Goal: Transaction & Acquisition: Purchase product/service

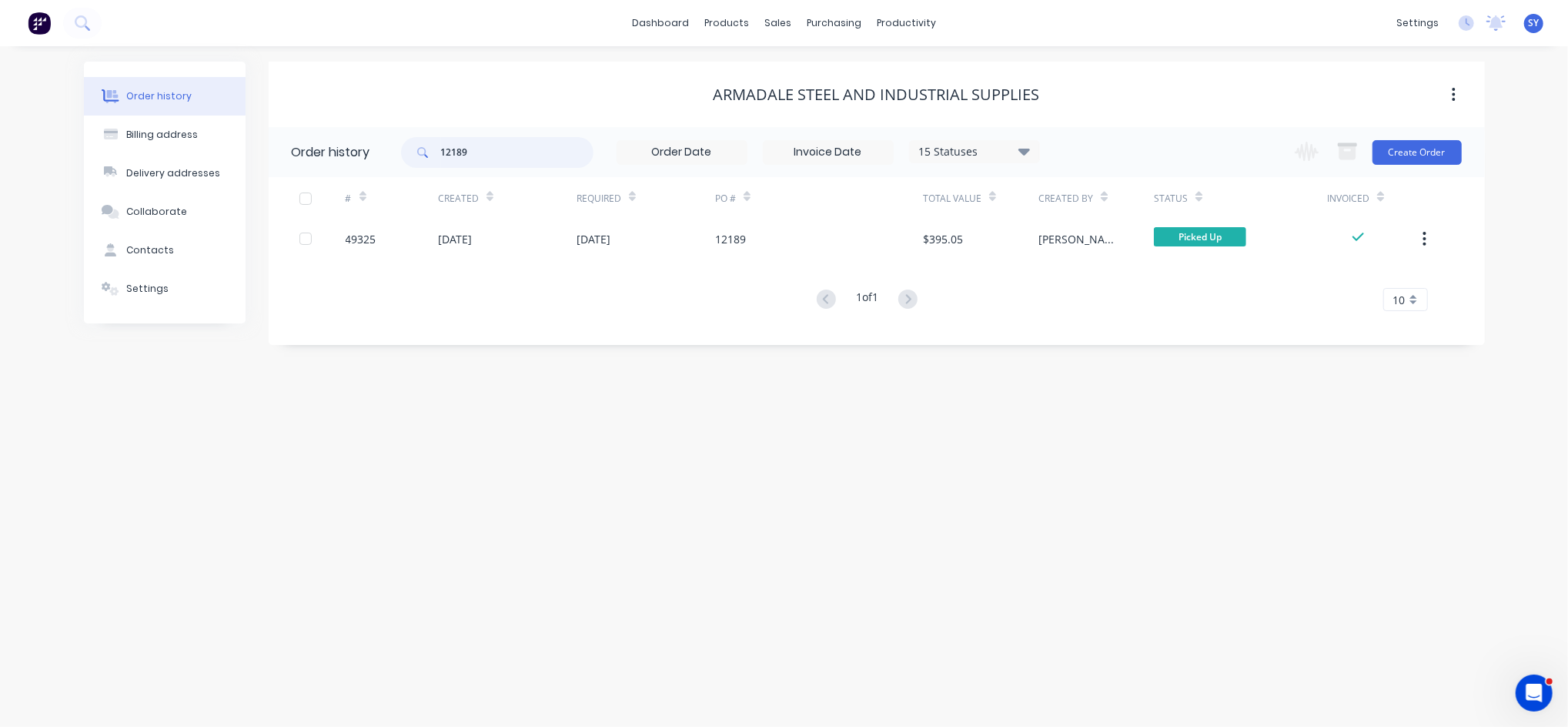
drag, startPoint x: 494, startPoint y: 155, endPoint x: 396, endPoint y: 152, distance: 98.0
click at [396, 152] on header "Order history 12189 15 Statuses Invoice Status Invoiced Not Invoiced Partial Or…" at bounding box center [877, 152] width 1217 height 50
type input "49471"
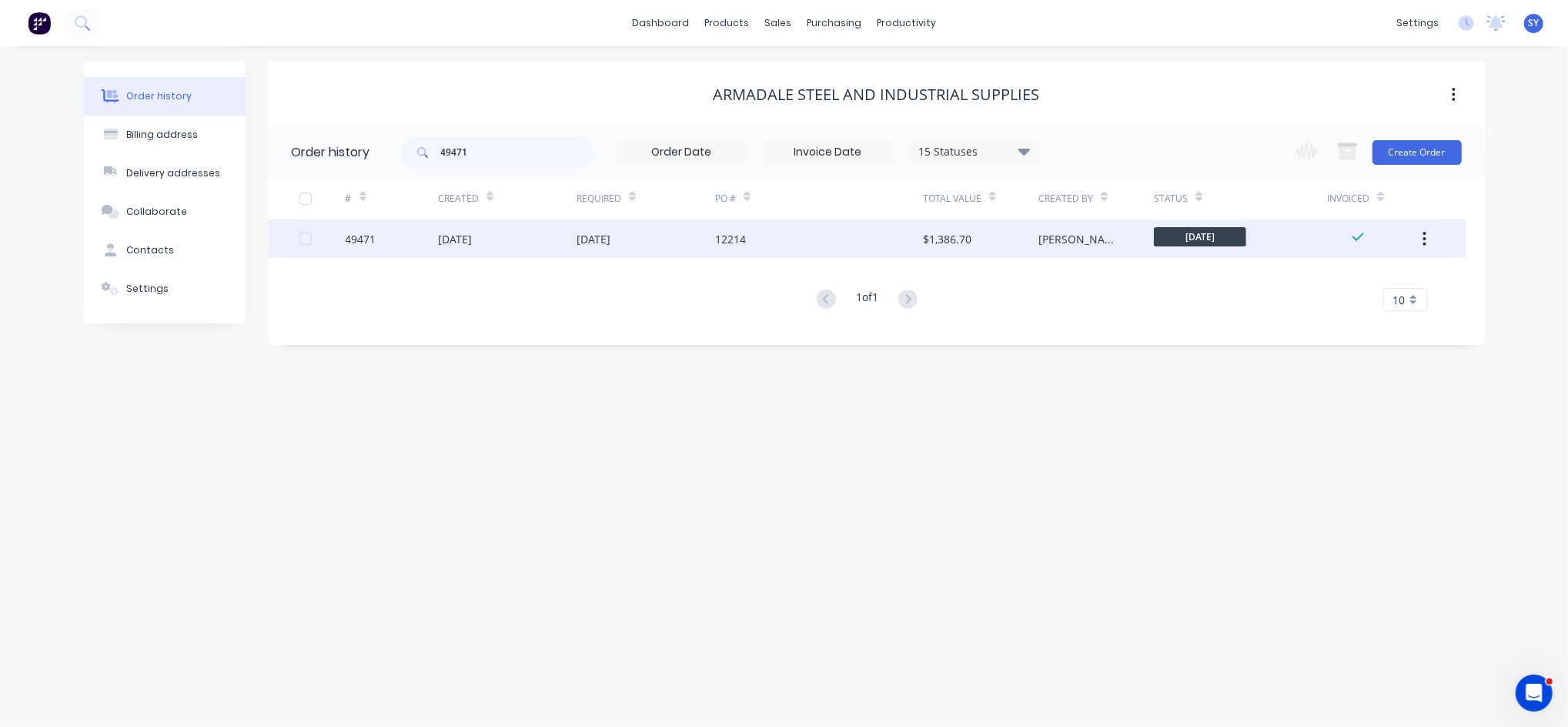
click at [542, 244] on div "[DATE]" at bounding box center [507, 239] width 138 height 38
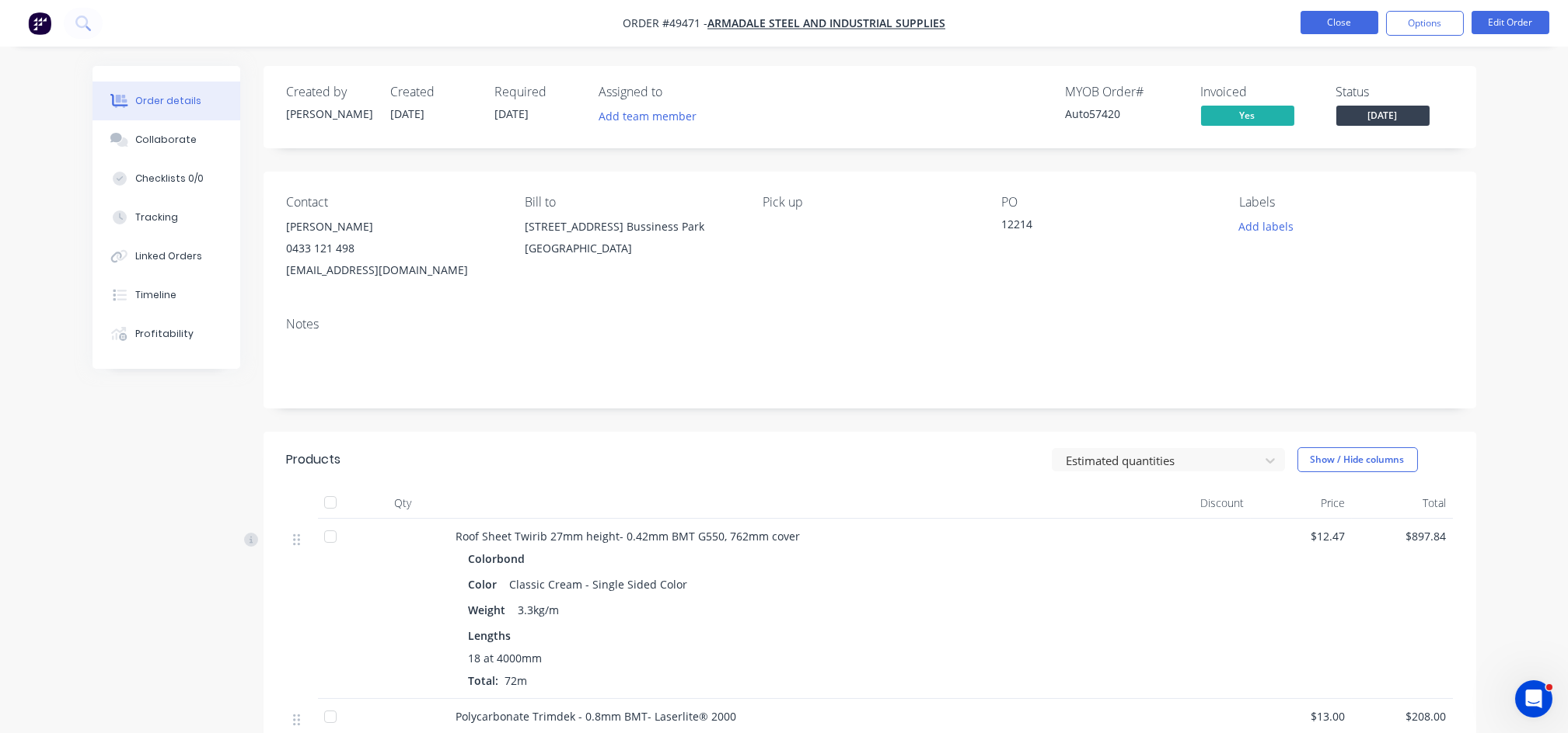
click at [1326, 25] on button "Close" at bounding box center [1339, 23] width 77 height 24
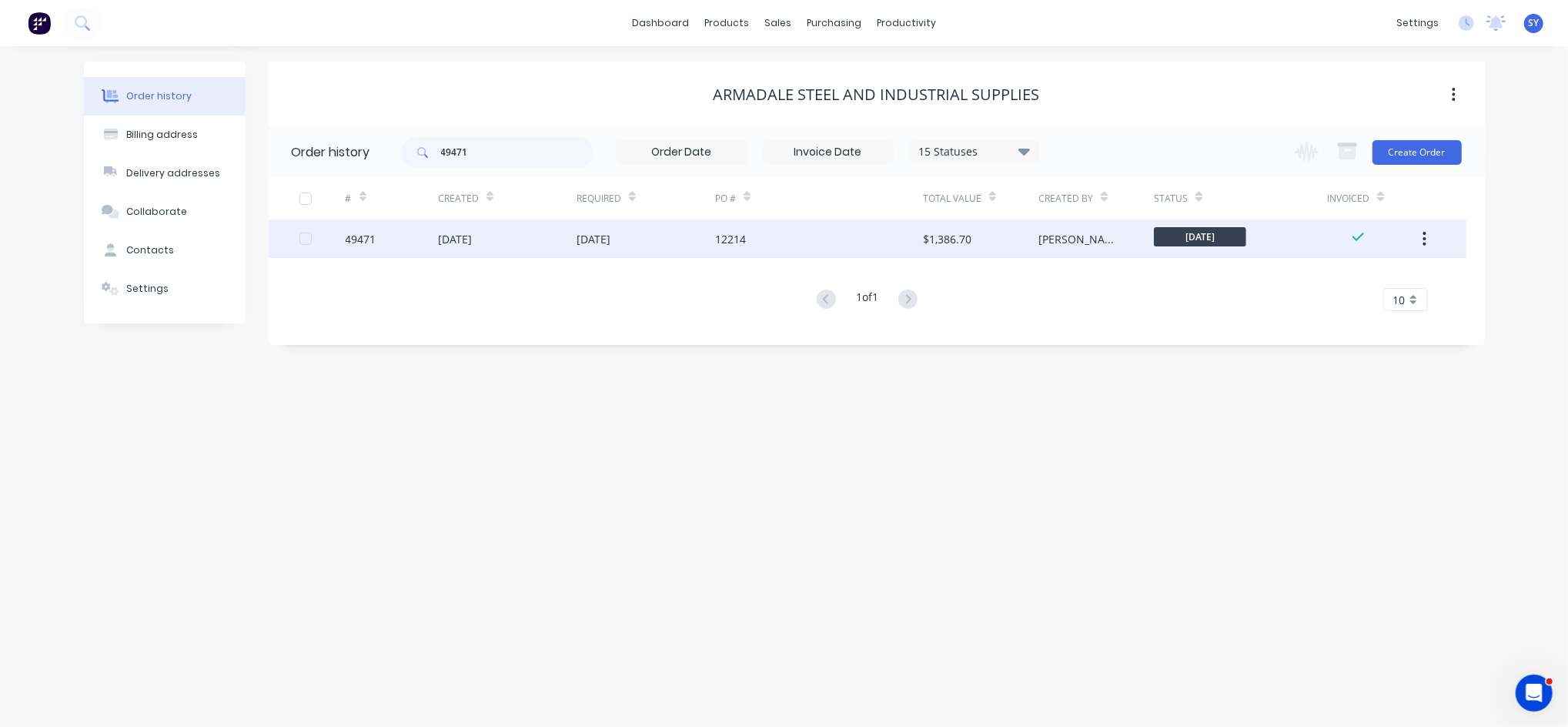
click at [472, 239] on div "[DATE]" at bounding box center [454, 239] width 34 height 16
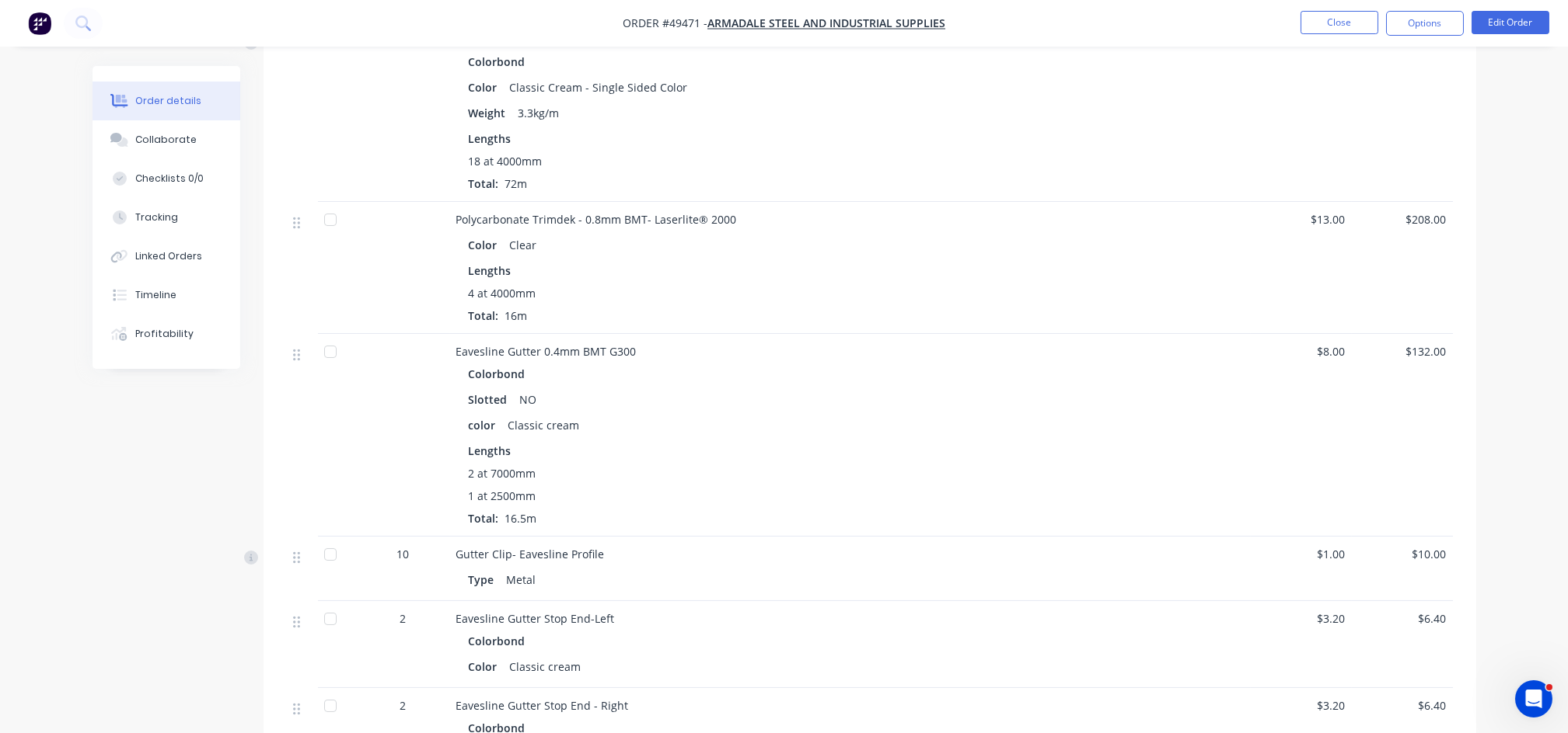
scroll to position [414, 0]
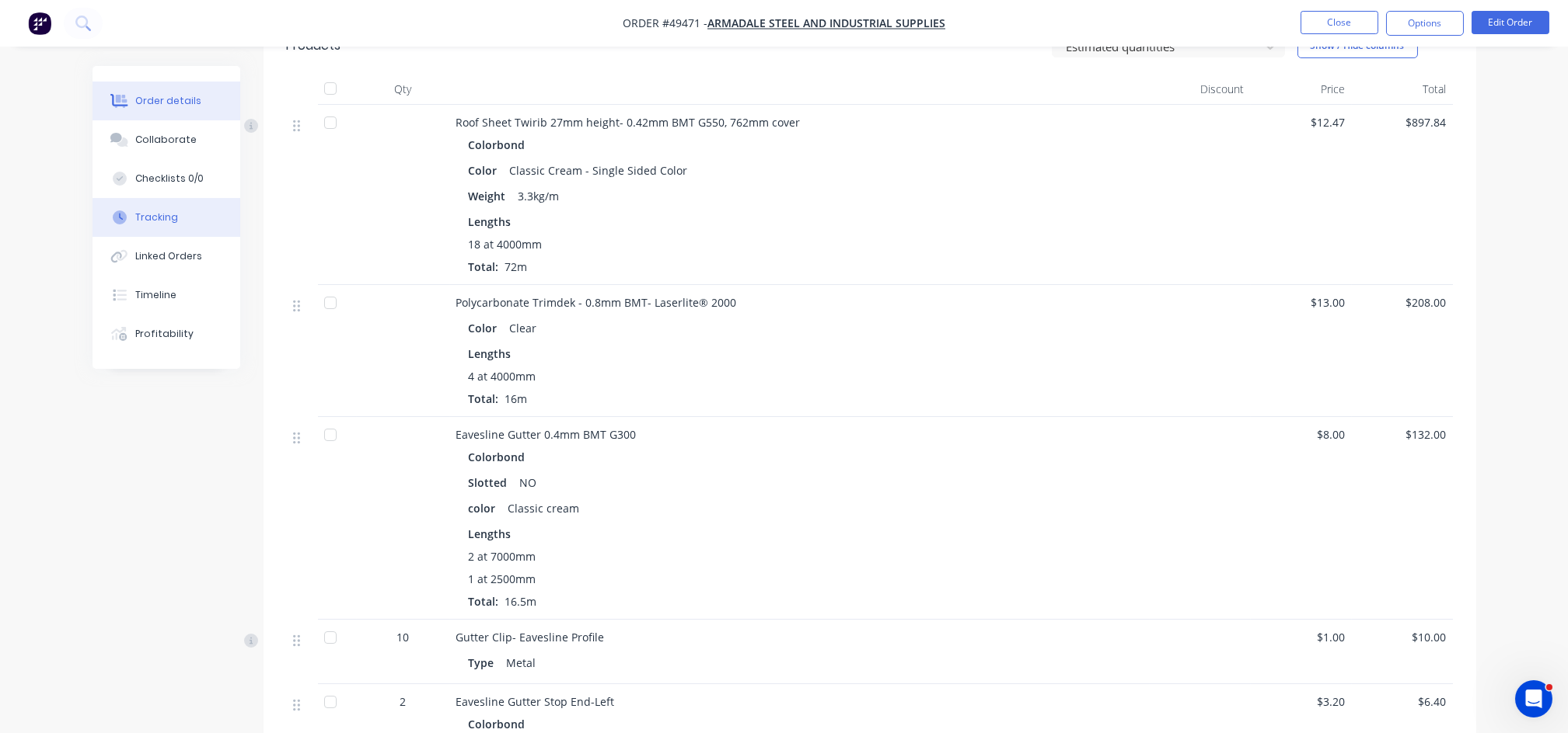
click at [182, 223] on button "Tracking" at bounding box center [166, 217] width 148 height 39
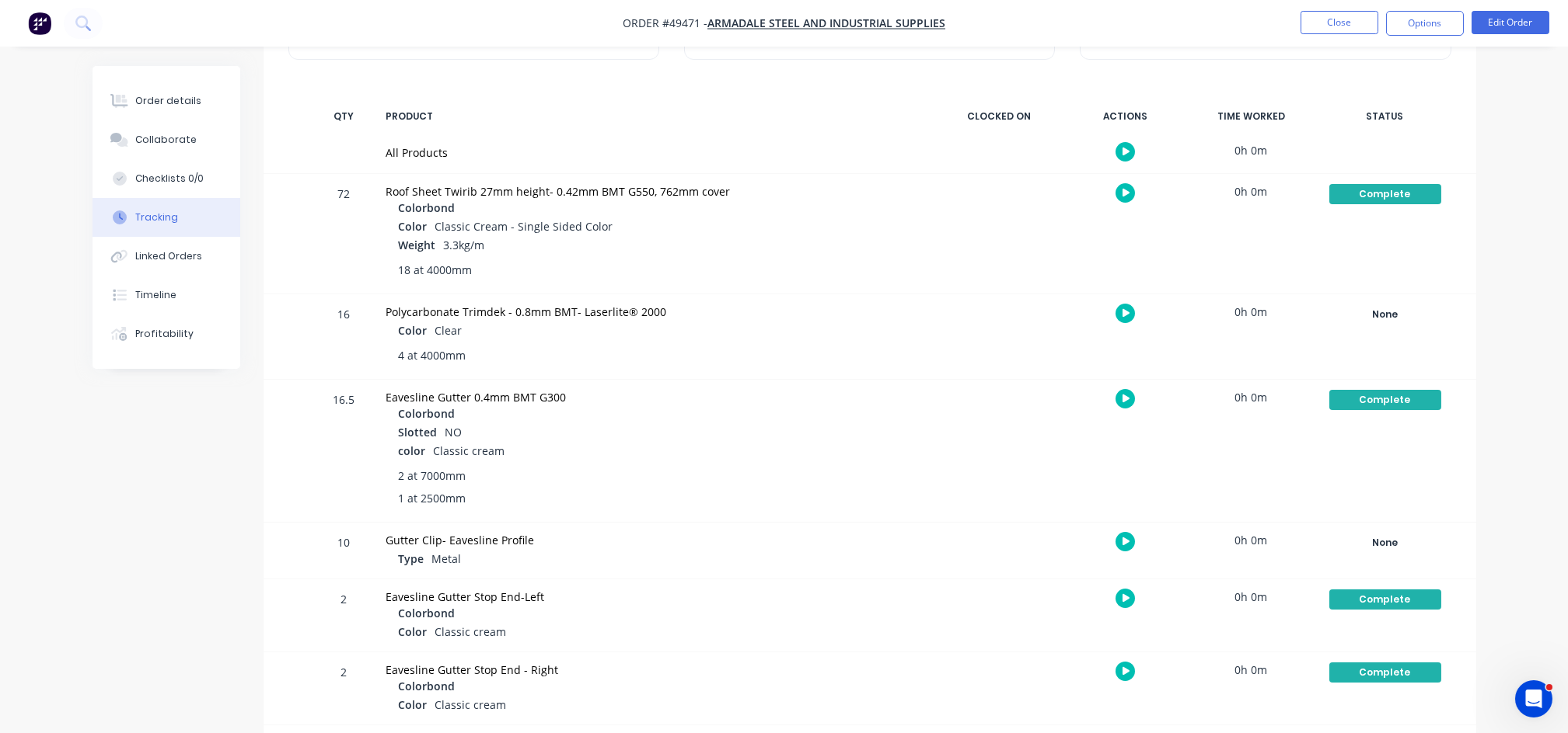
scroll to position [204, 0]
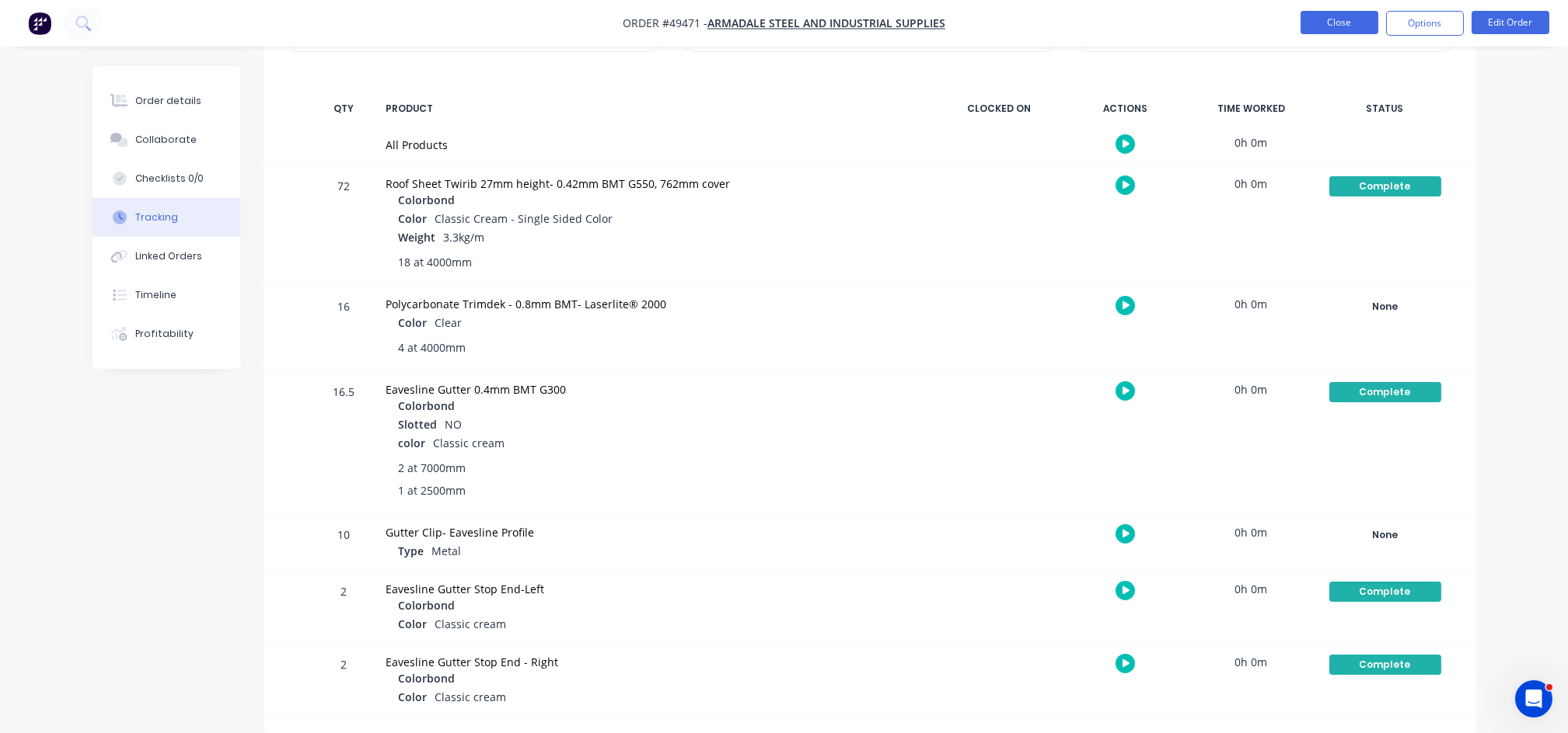
click at [1344, 28] on button "Close" at bounding box center [1339, 23] width 77 height 24
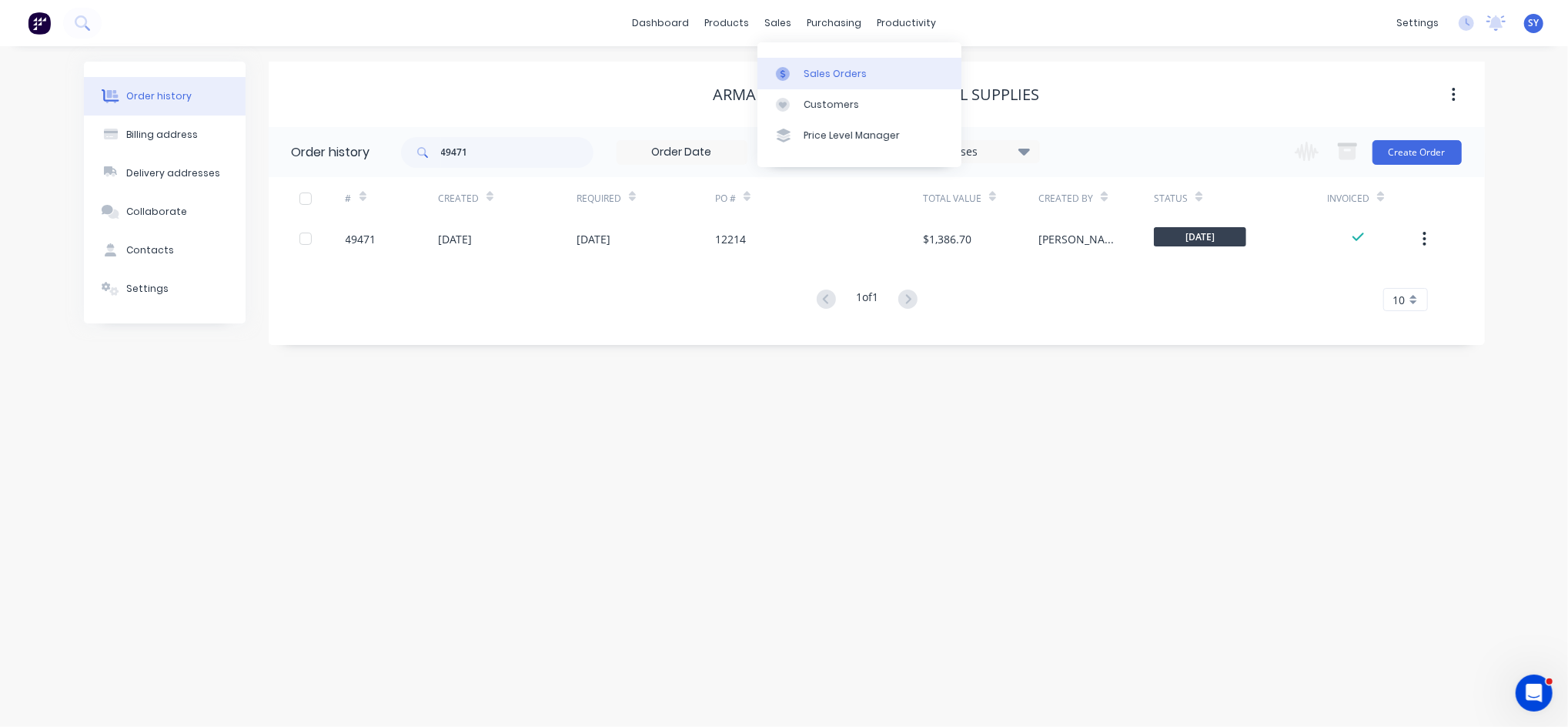
click at [806, 70] on div "Sales Orders" at bounding box center [835, 74] width 63 height 14
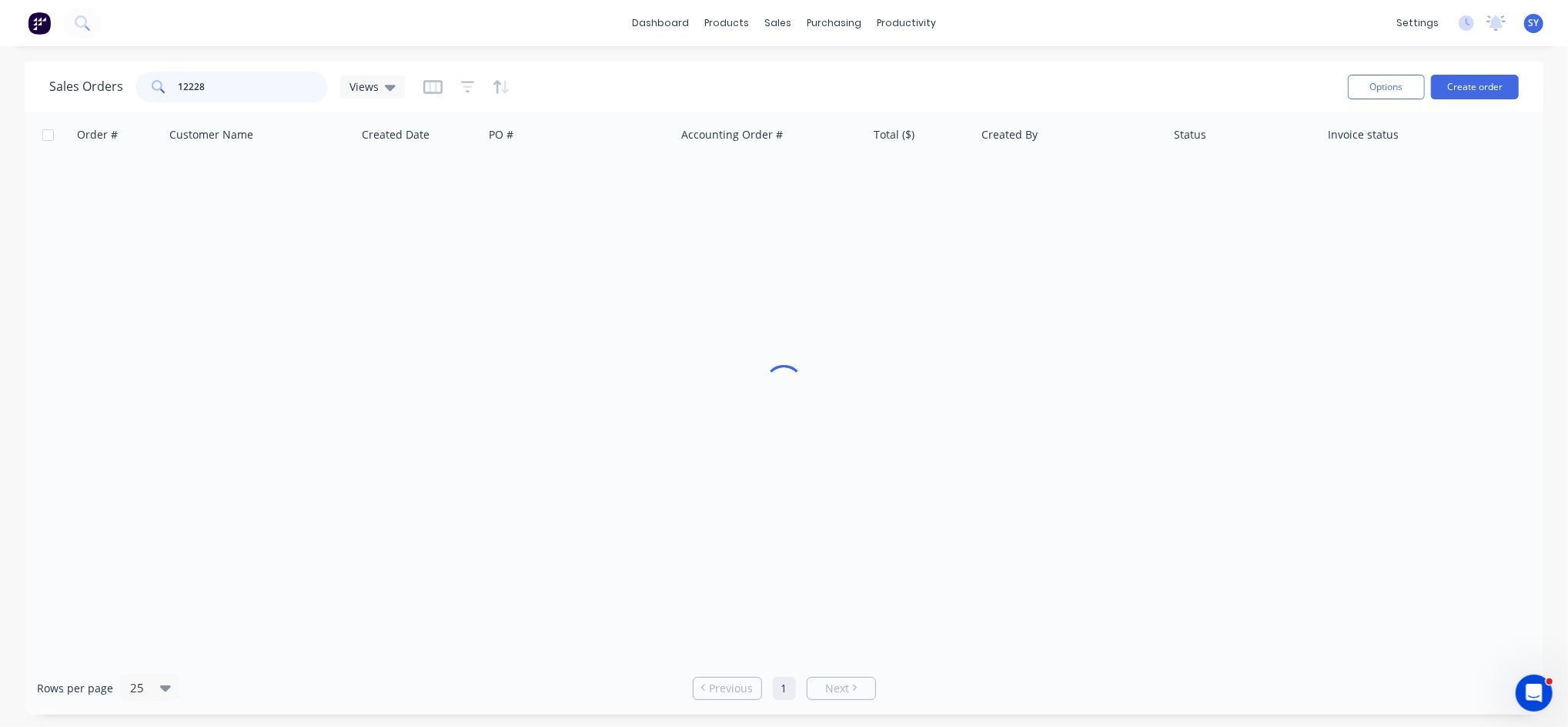
drag, startPoint x: 275, startPoint y: 96, endPoint x: 140, endPoint y: 95, distance: 135.0
click at [140, 95] on div "12228" at bounding box center [231, 87] width 192 height 31
click at [1481, 83] on button "Create order" at bounding box center [1475, 87] width 88 height 25
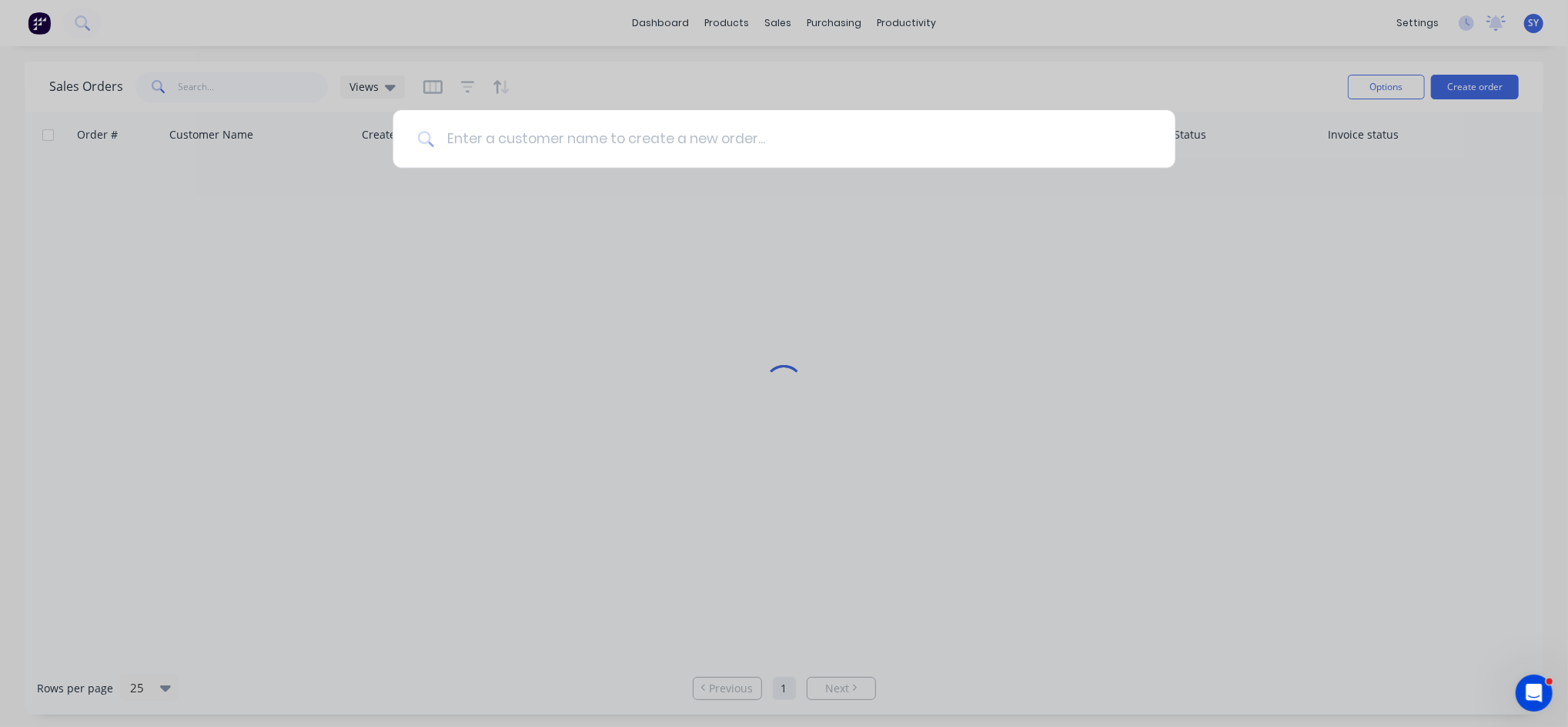
click at [564, 130] on input at bounding box center [792, 139] width 717 height 58
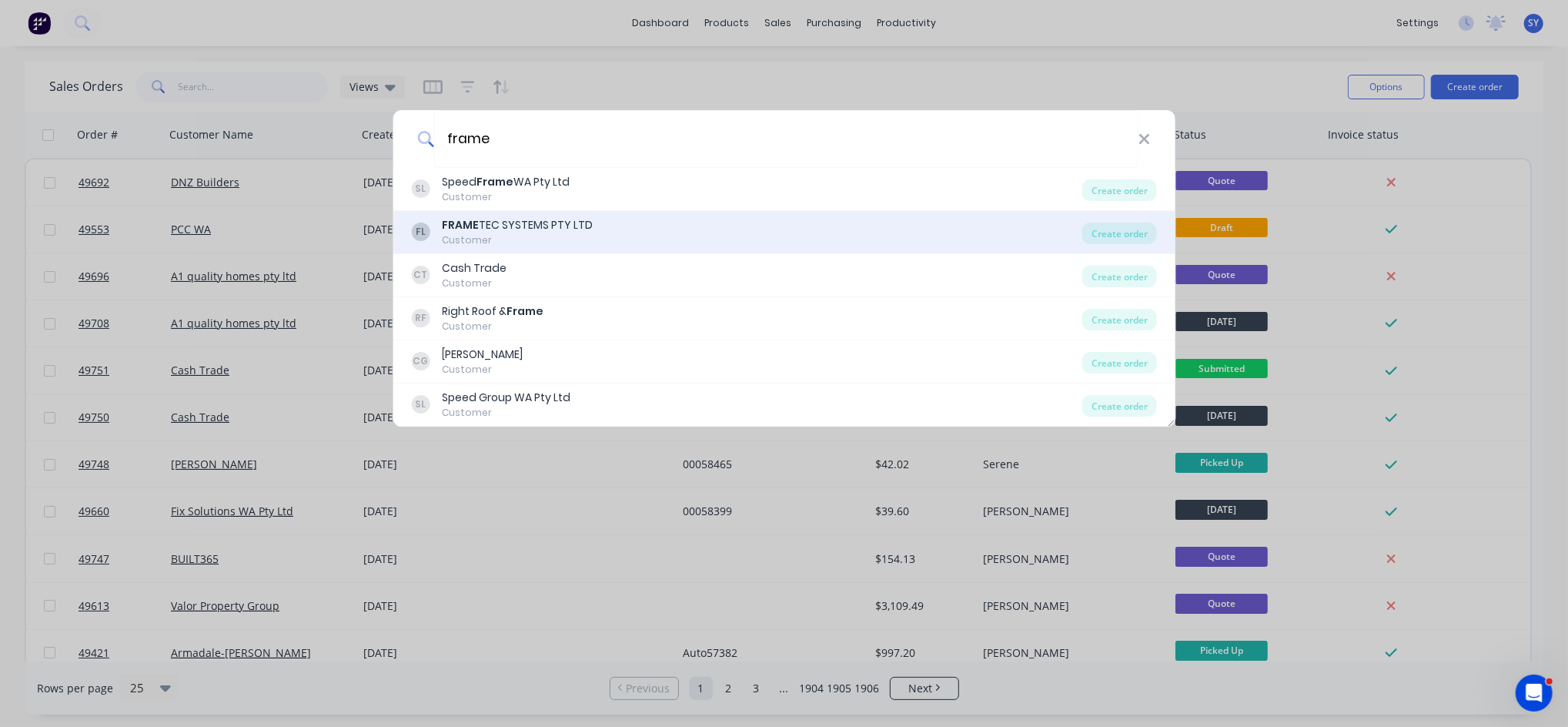
type input "frame"
click at [547, 232] on div "FRAME TEC SYSTEMS PTY LTD" at bounding box center [517, 225] width 151 height 16
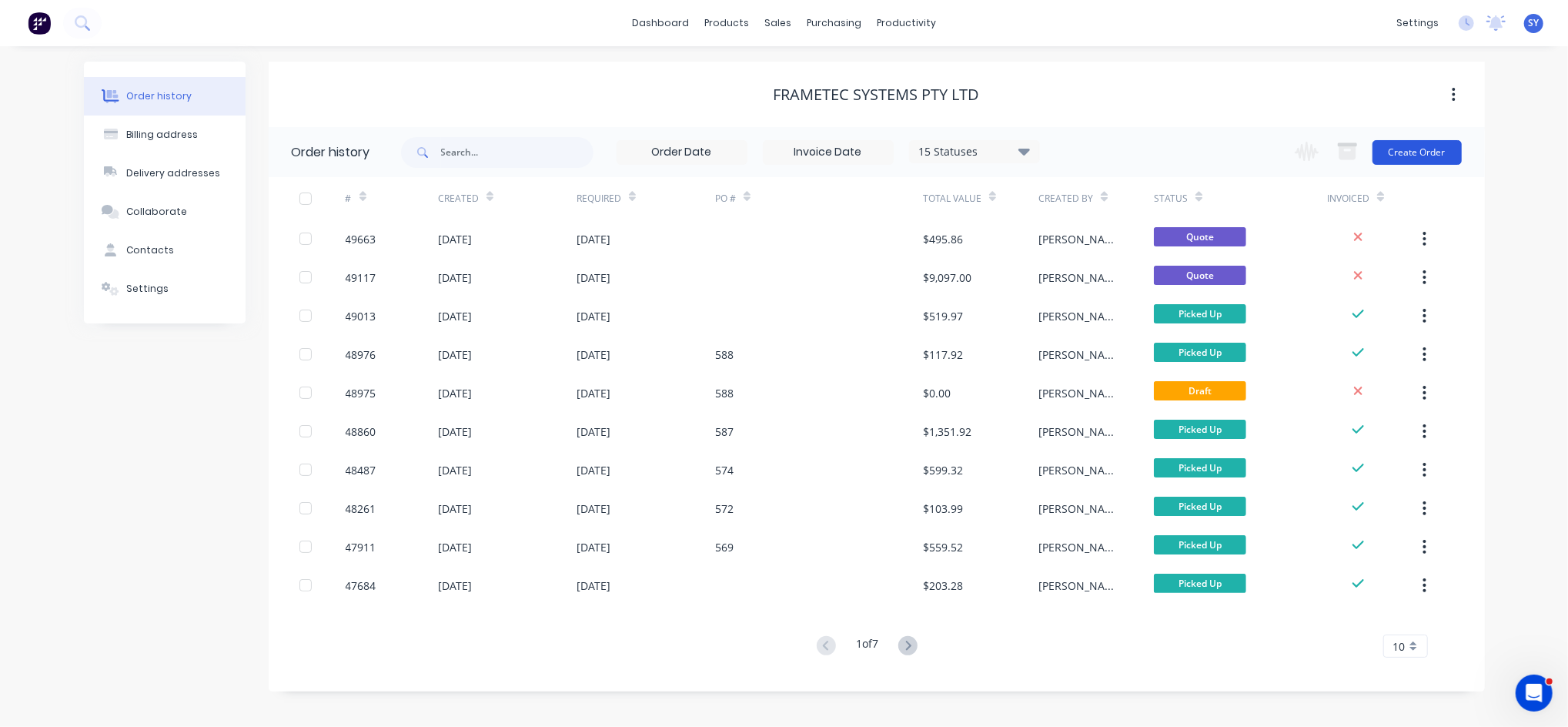
click at [1406, 149] on button "Create Order" at bounding box center [1417, 153] width 89 height 25
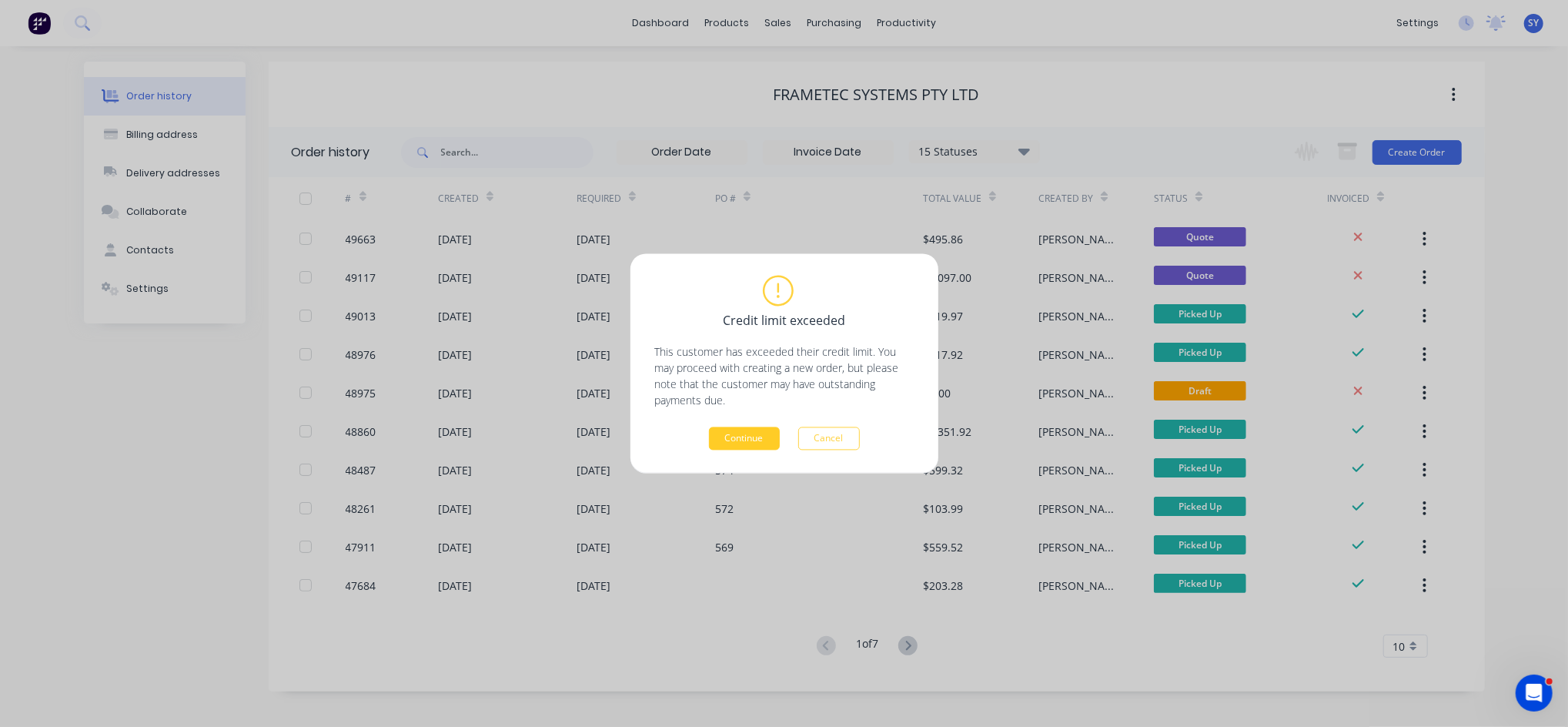
click at [748, 436] on button "Continue" at bounding box center [745, 439] width 71 height 23
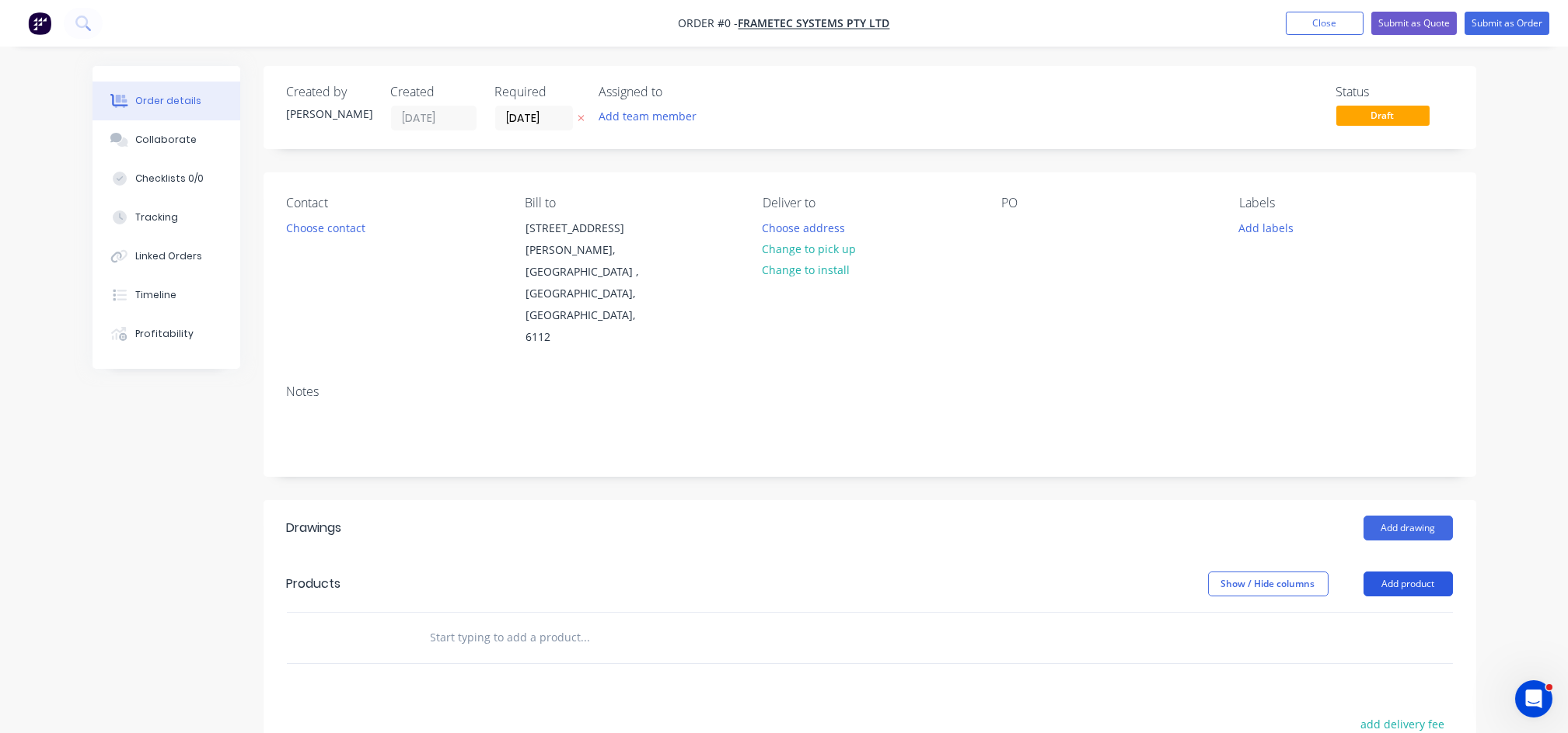
click at [1393, 572] on button "Add product" at bounding box center [1408, 585] width 89 height 25
click at [1368, 612] on div "Product catalogue" at bounding box center [1379, 623] width 120 height 23
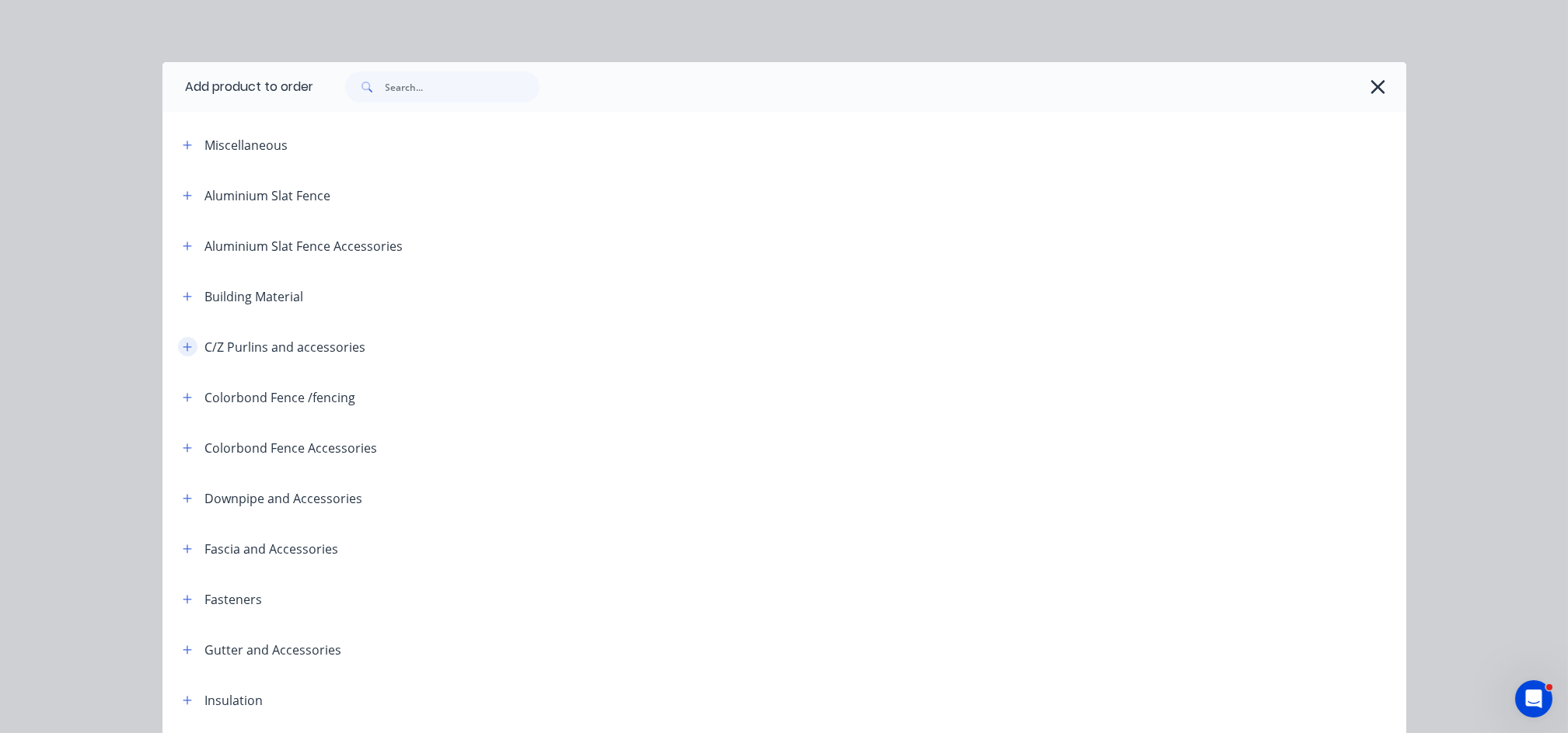
click at [182, 351] on icon "button" at bounding box center [187, 347] width 9 height 11
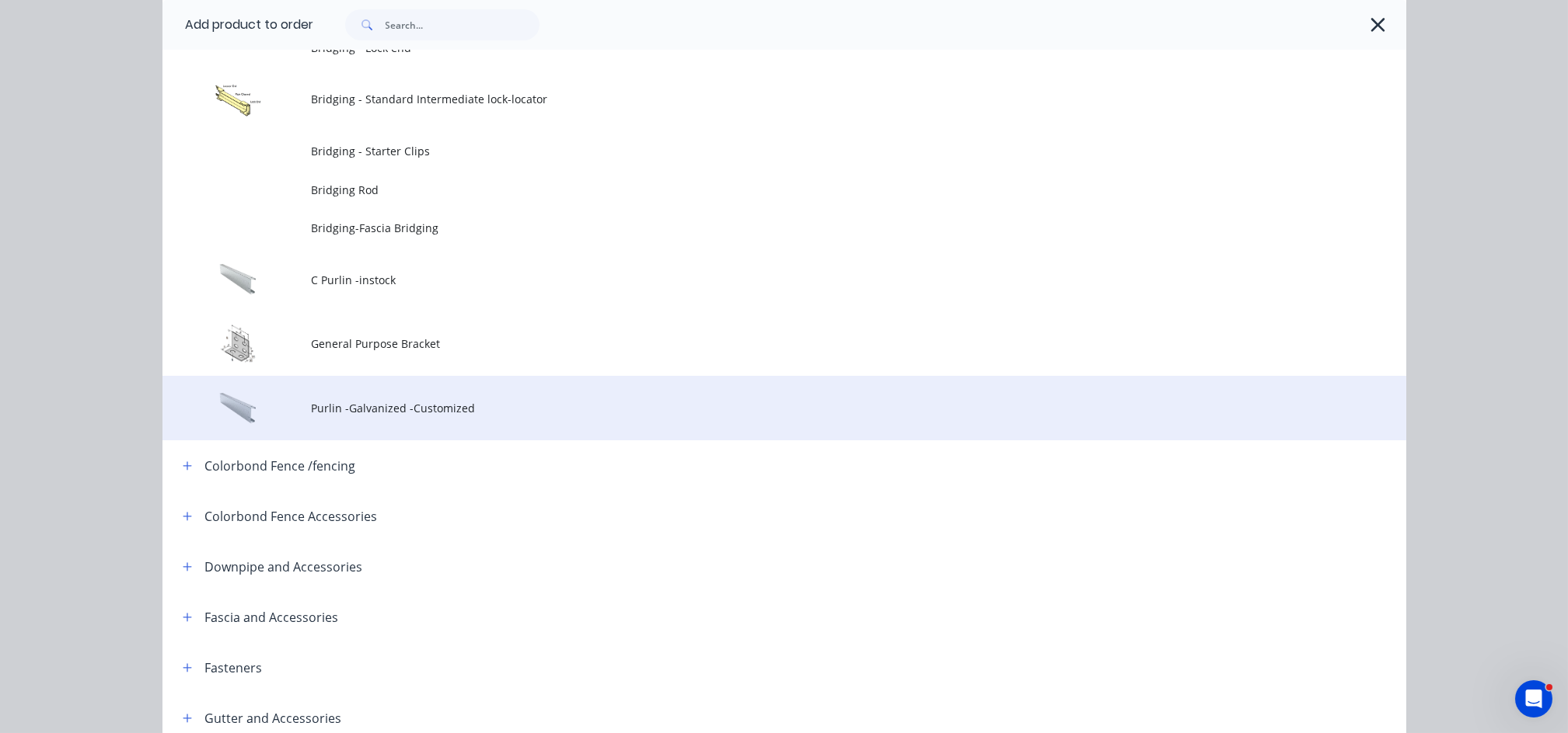
scroll to position [414, 0]
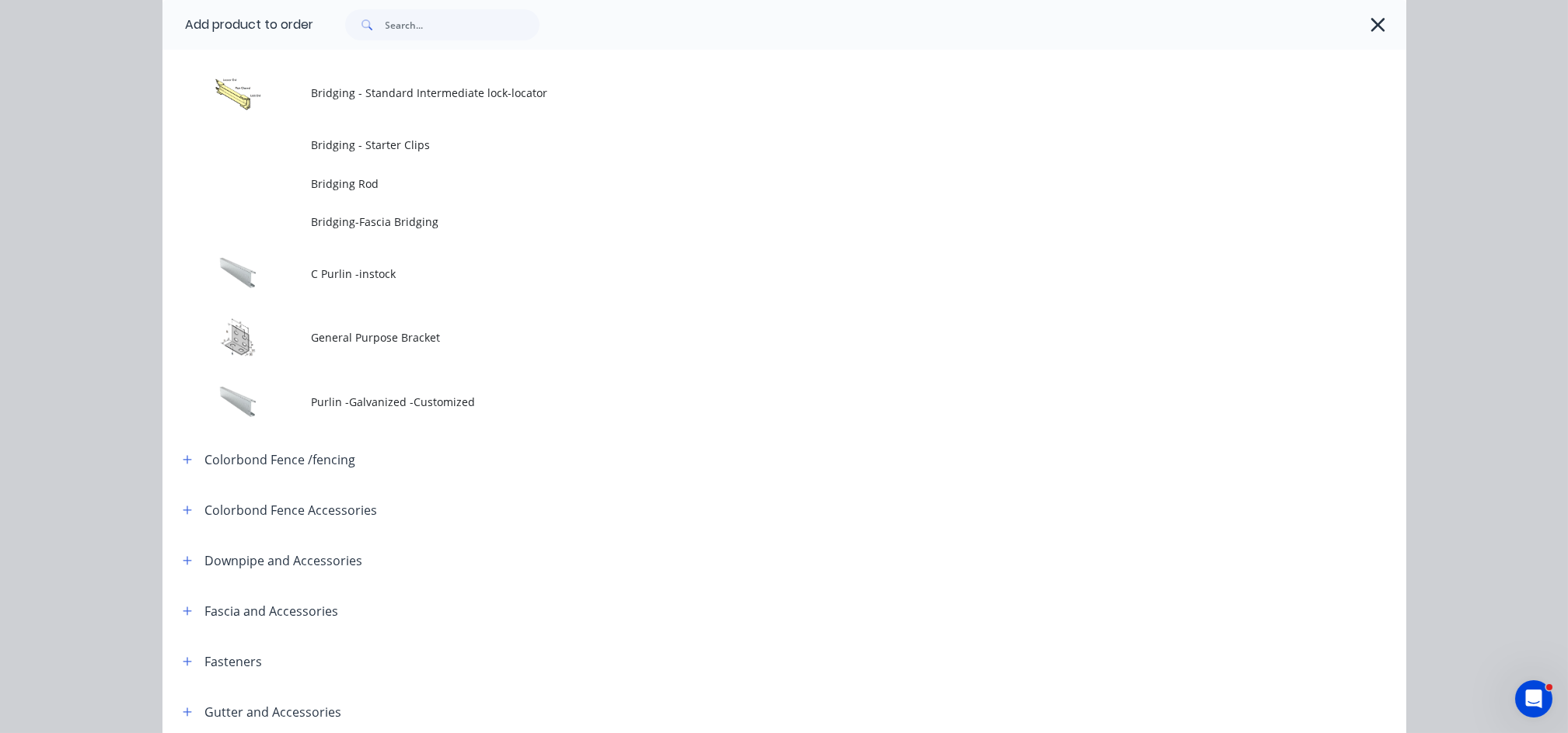
drag, startPoint x: 378, startPoint y: 406, endPoint x: 420, endPoint y: 406, distance: 42.0
click at [377, 407] on span "Purlin -Galvanized -Customized" at bounding box center [749, 402] width 876 height 17
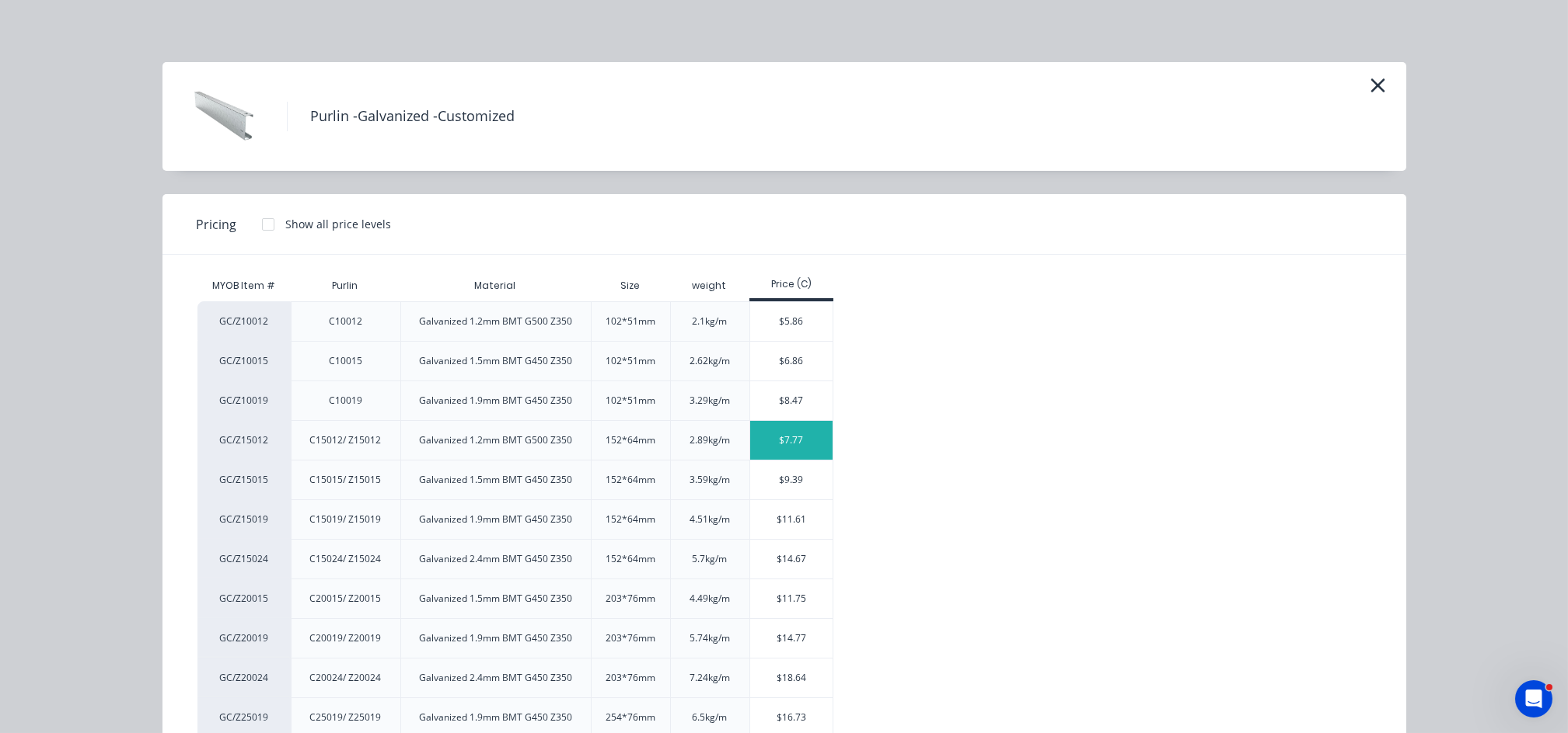
click at [775, 440] on div "$7.77" at bounding box center [791, 440] width 83 height 39
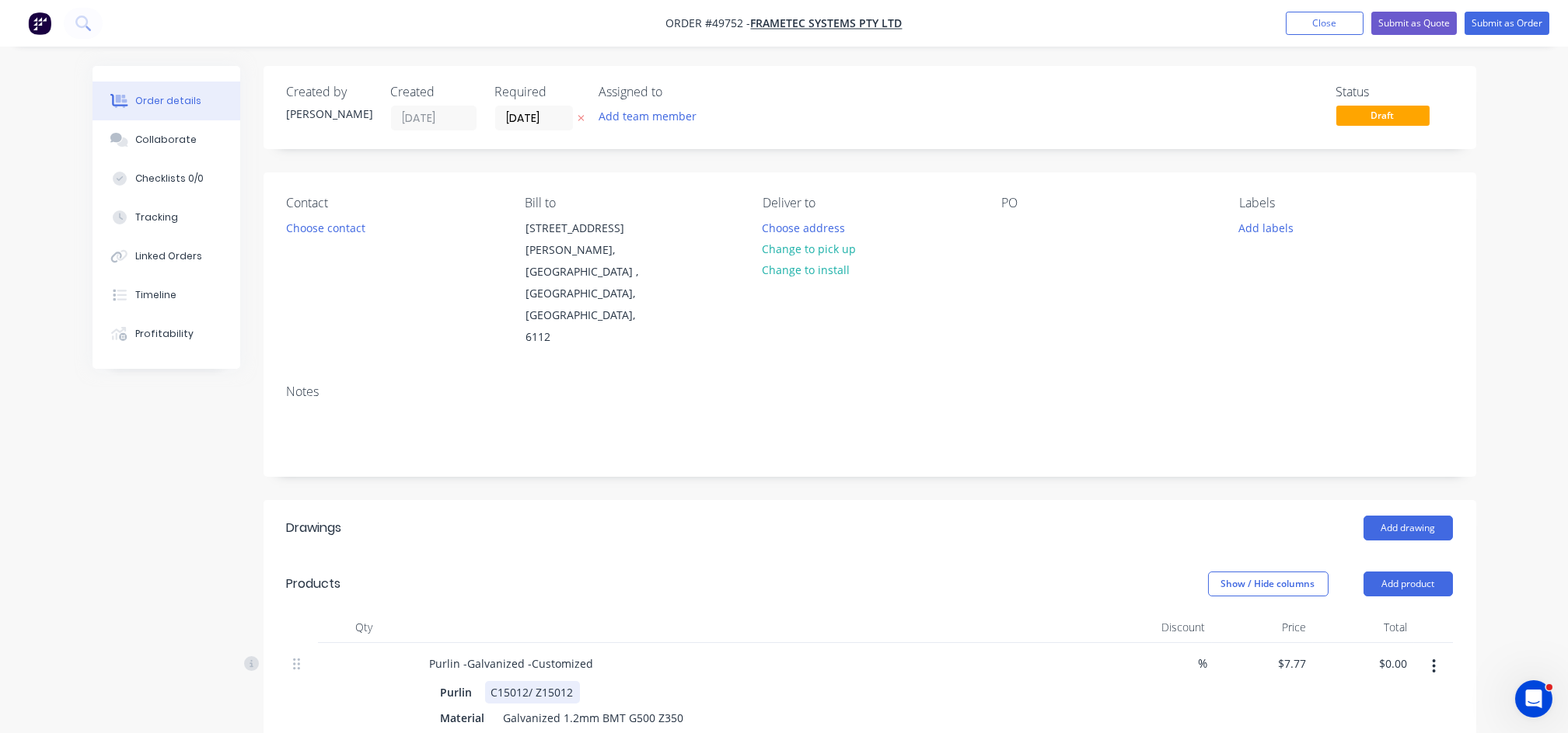
click at [584, 681] on div "Purlin C15012/ Z15012" at bounding box center [757, 692] width 647 height 23
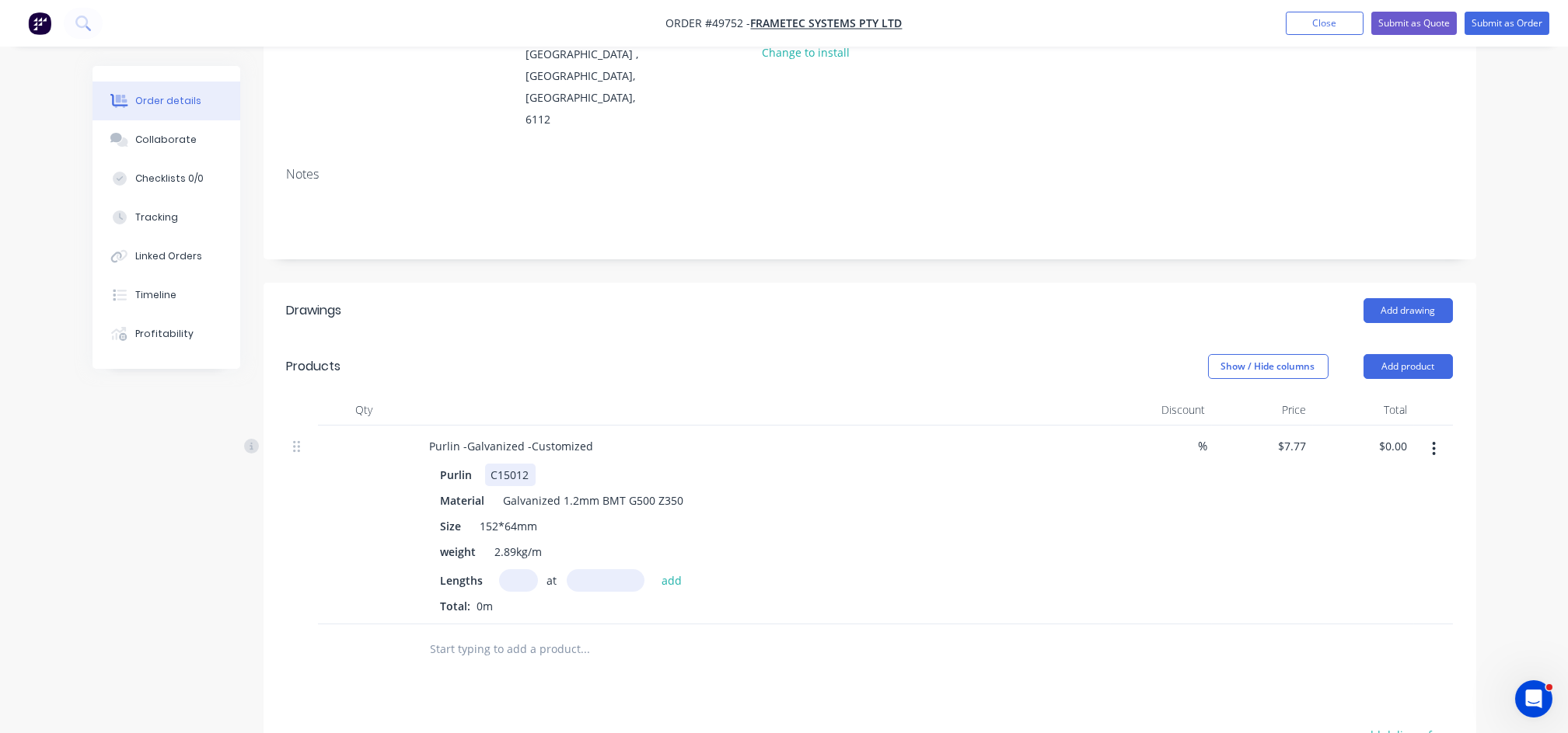
scroll to position [311, 0]
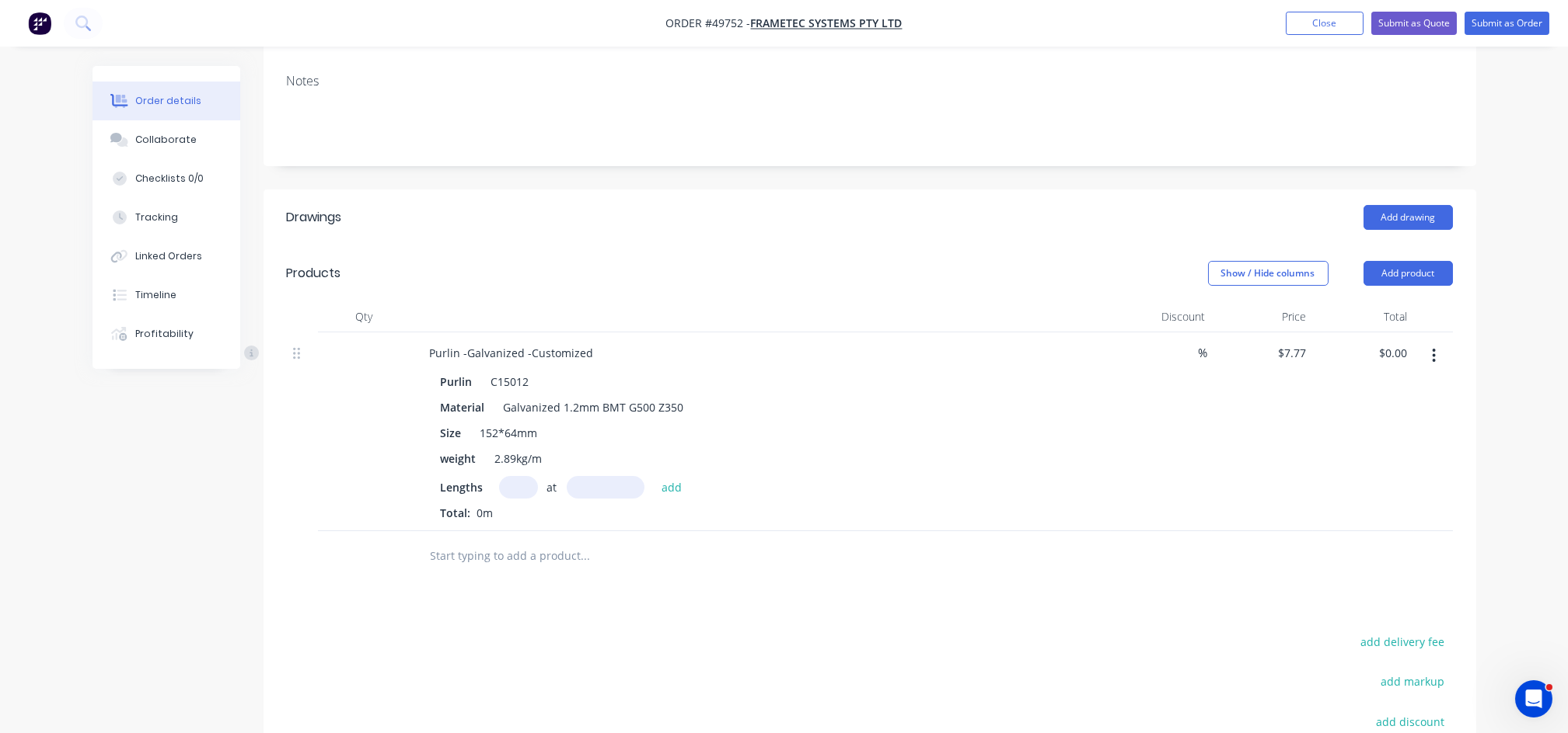
click at [516, 476] on input "text" at bounding box center [518, 487] width 39 height 23
type input "5"
click at [621, 476] on input "text" at bounding box center [606, 487] width 77 height 23
type input "590mm"
click at [666, 476] on button "add" at bounding box center [672, 486] width 36 height 21
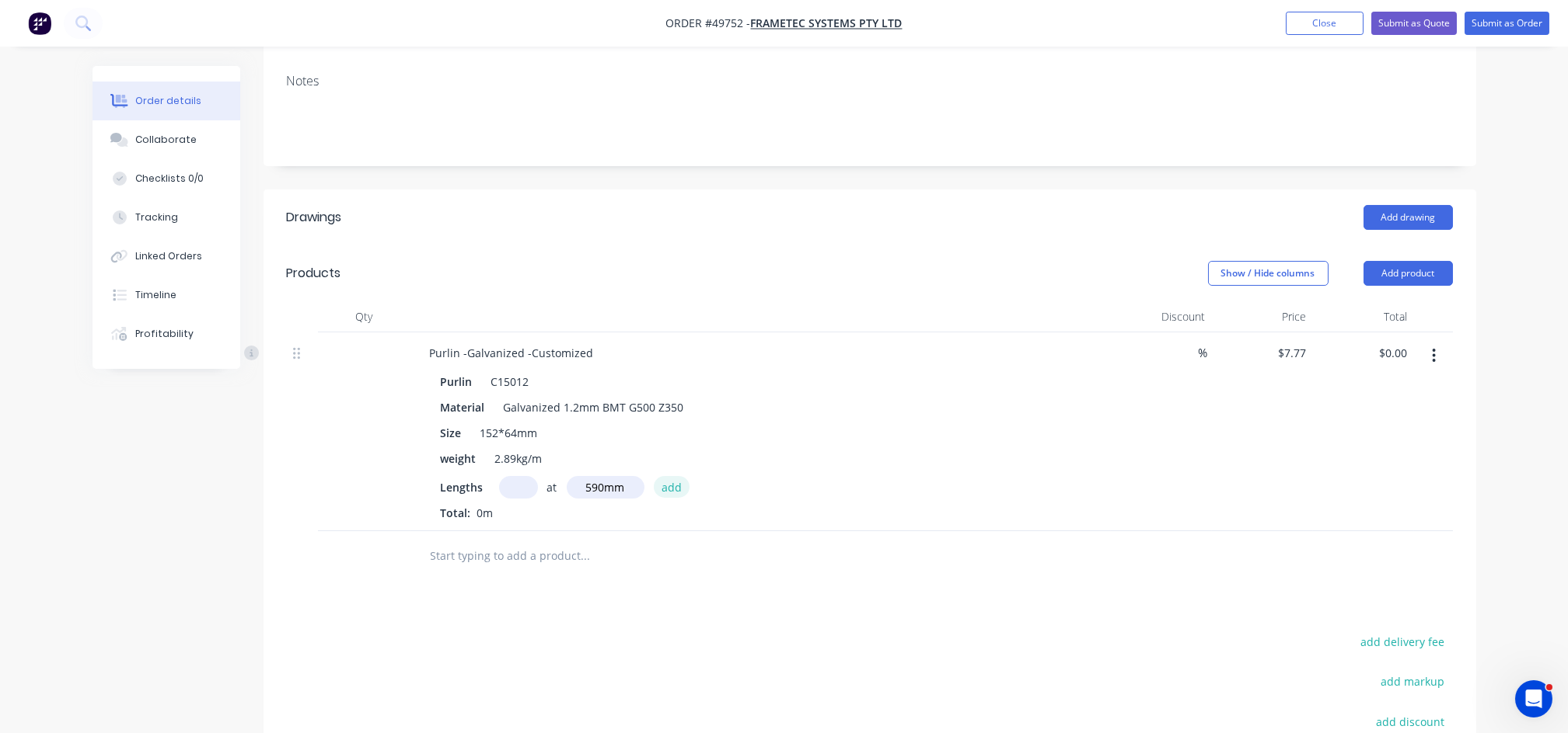
type input "$22.92"
click at [517, 476] on input "text" at bounding box center [518, 487] width 39 height 23
type input "14"
click at [591, 476] on input "text" at bounding box center [606, 487] width 77 height 23
type input "2300"
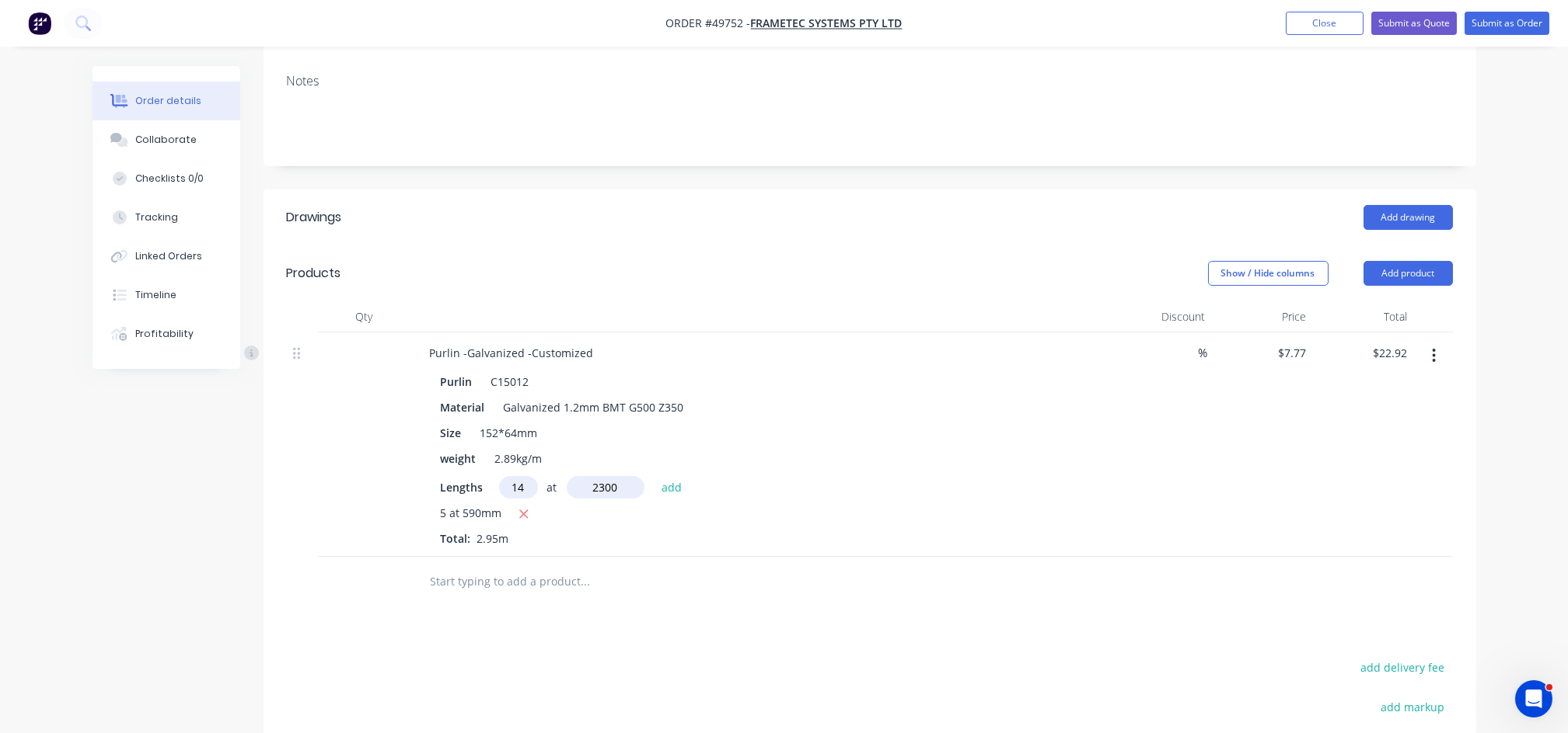
click at [654, 476] on button "add" at bounding box center [672, 486] width 36 height 21
type input "$273.12"
click at [512, 476] on input "text" at bounding box center [518, 487] width 39 height 23
type input "5"
click at [578, 476] on input "text" at bounding box center [606, 487] width 77 height 23
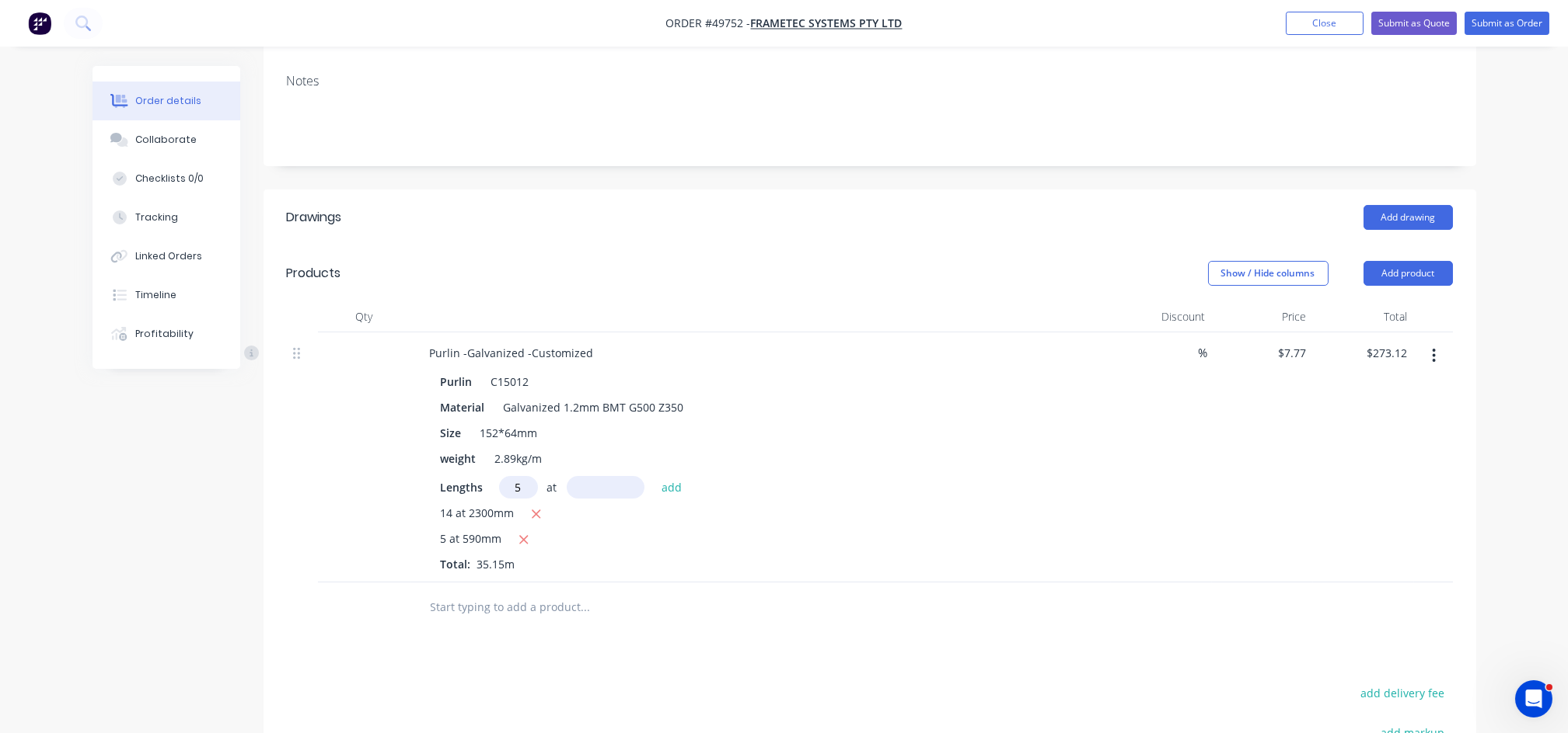
click at [519, 476] on input "5" at bounding box center [518, 487] width 39 height 23
click at [529, 587] on div "Drawings Add drawing Products Show / Hide columns Add product Qty Discount Pric…" at bounding box center [870, 580] width 1213 height 782
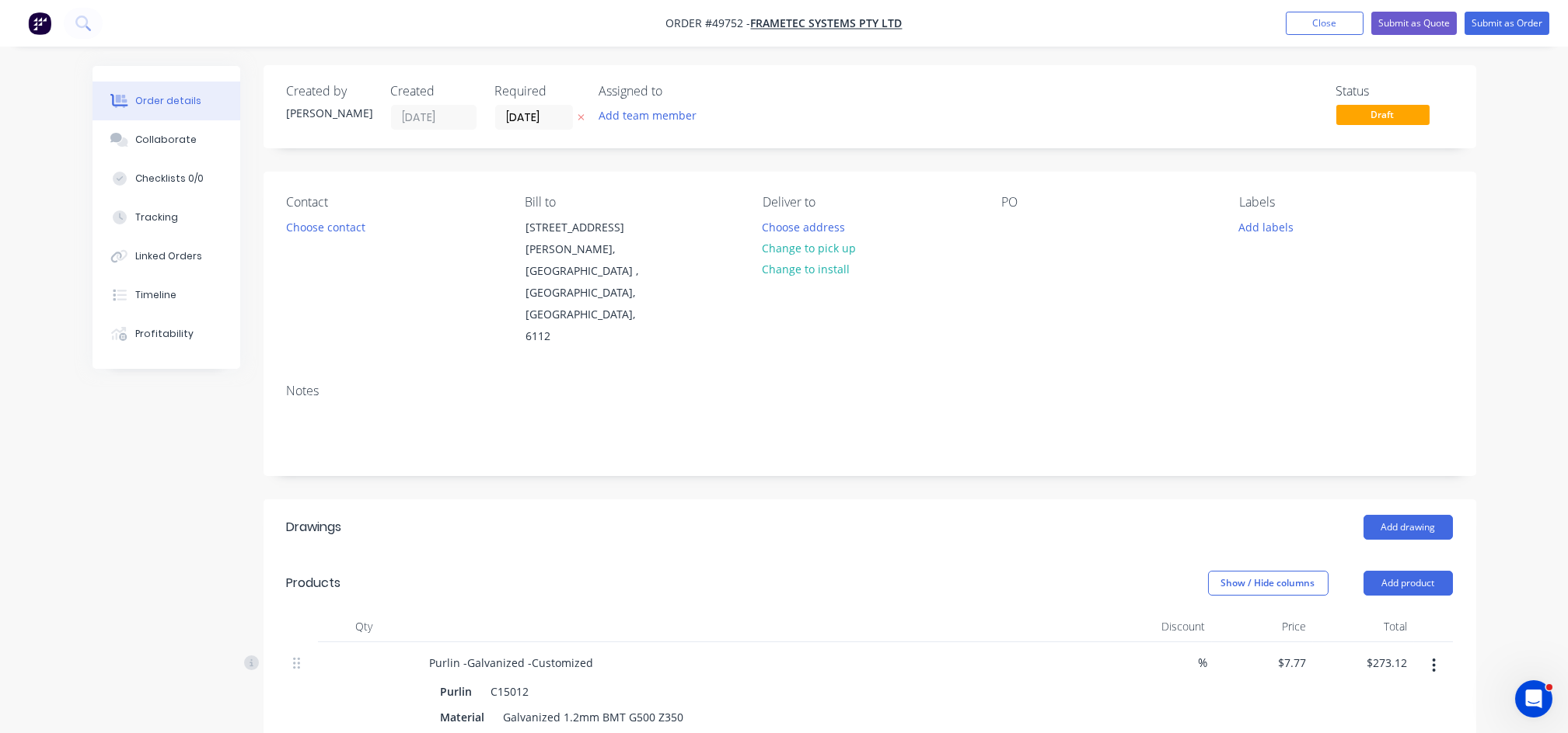
scroll to position [0, 0]
click at [302, 234] on button "Choose contact" at bounding box center [324, 227] width 96 height 21
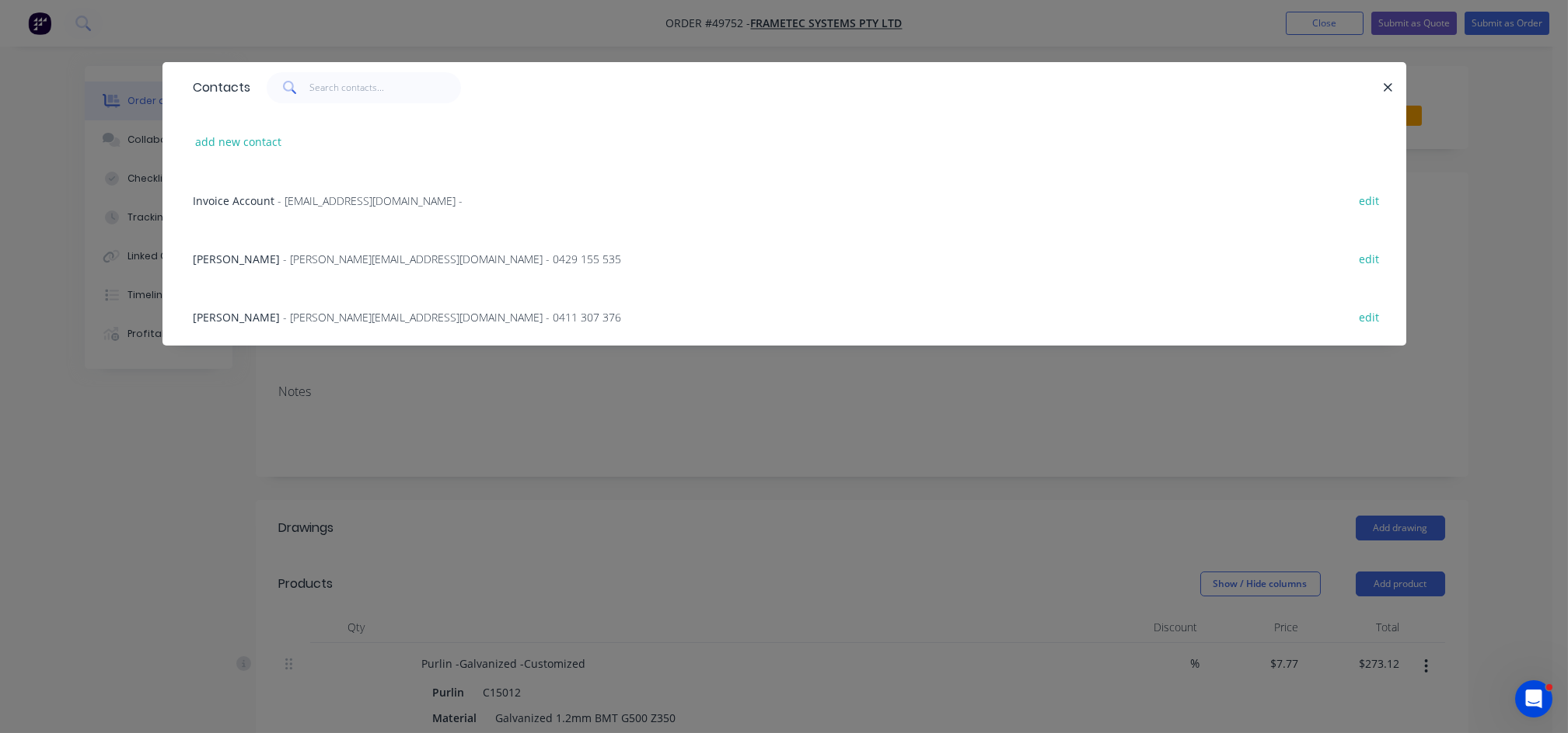
click at [293, 254] on span "- [PERSON_NAME][EMAIL_ADDRESS][DOMAIN_NAME] - 0429 155 535" at bounding box center [452, 259] width 338 height 15
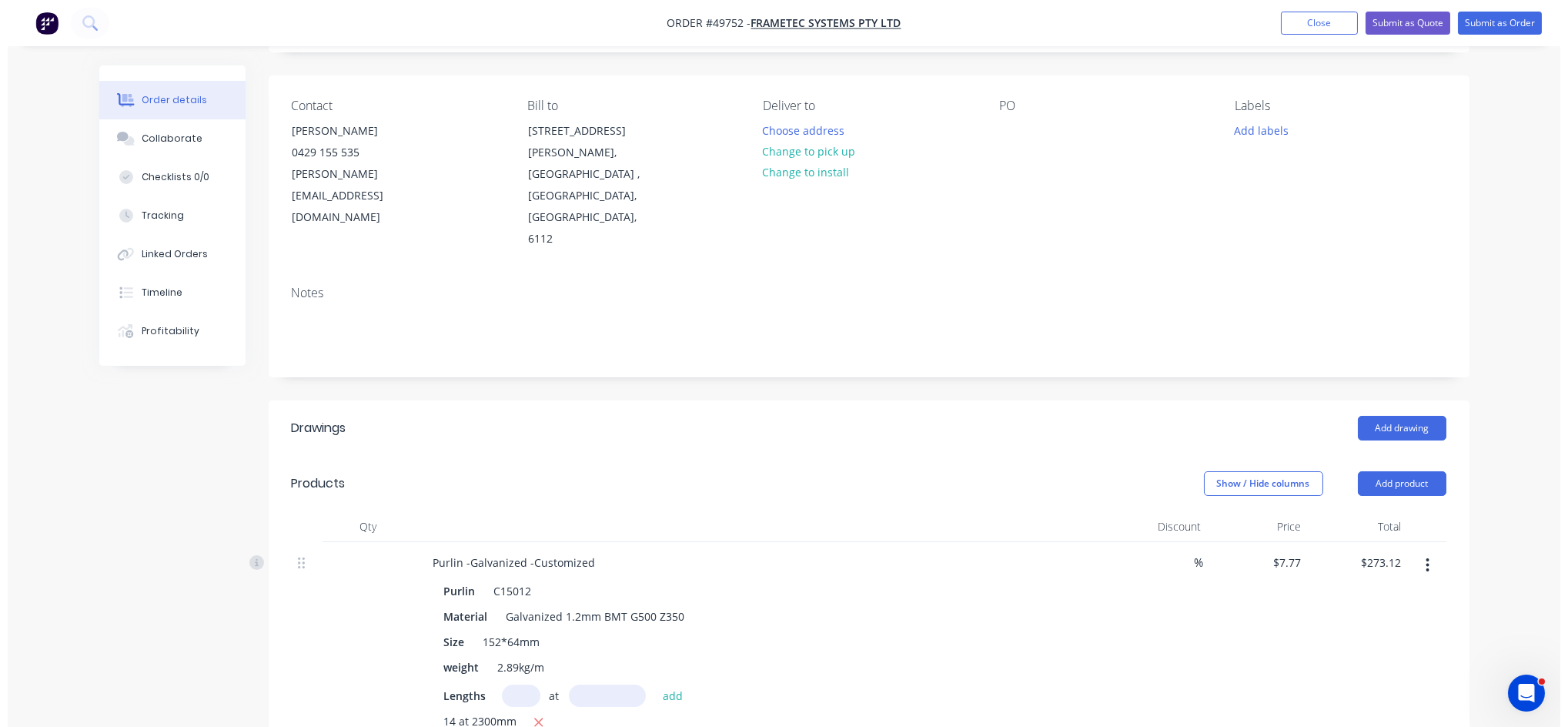
scroll to position [103, 0]
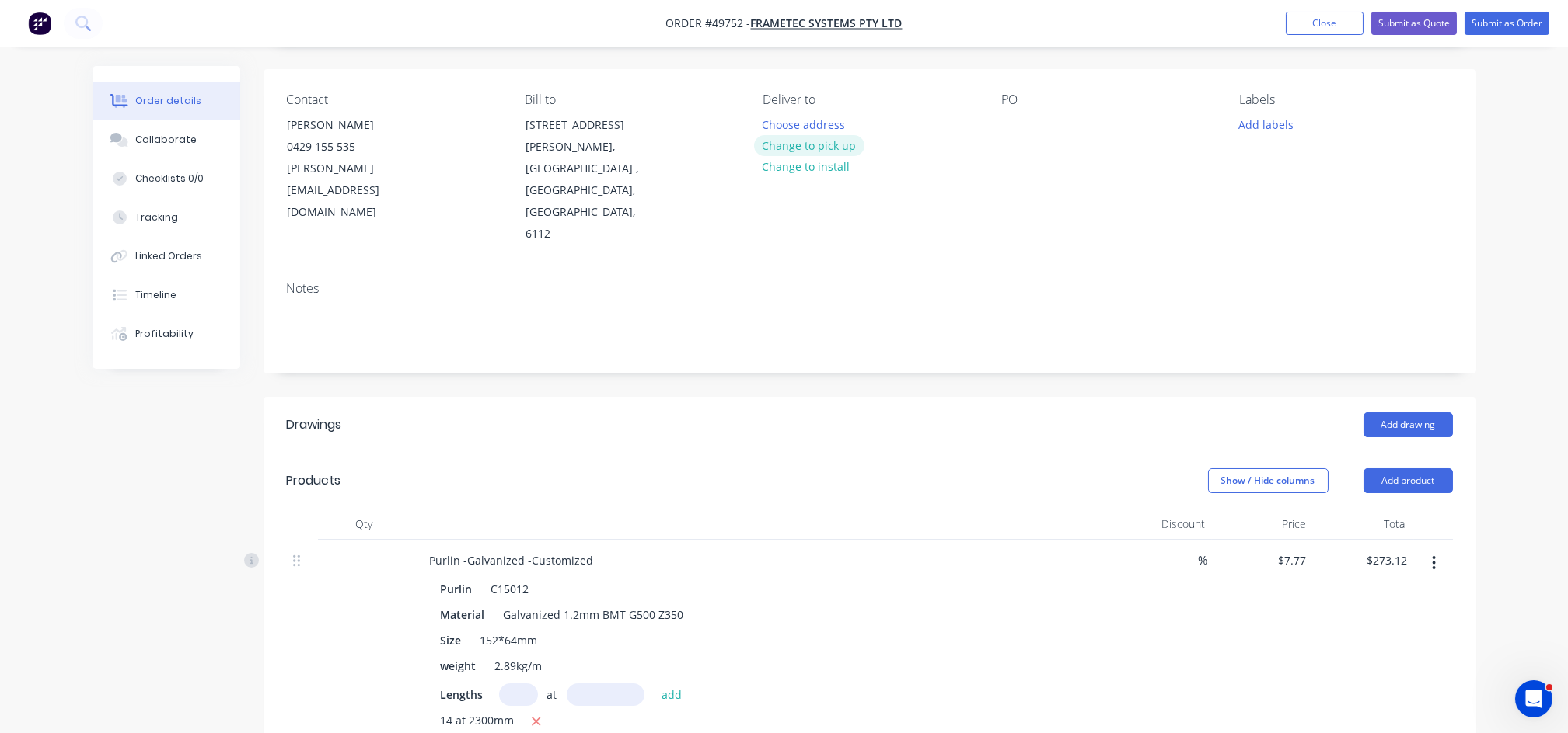
click at [791, 144] on button "Change to pick up" at bounding box center [809, 145] width 111 height 21
click at [1407, 26] on button "Submit as Quote" at bounding box center [1414, 24] width 85 height 24
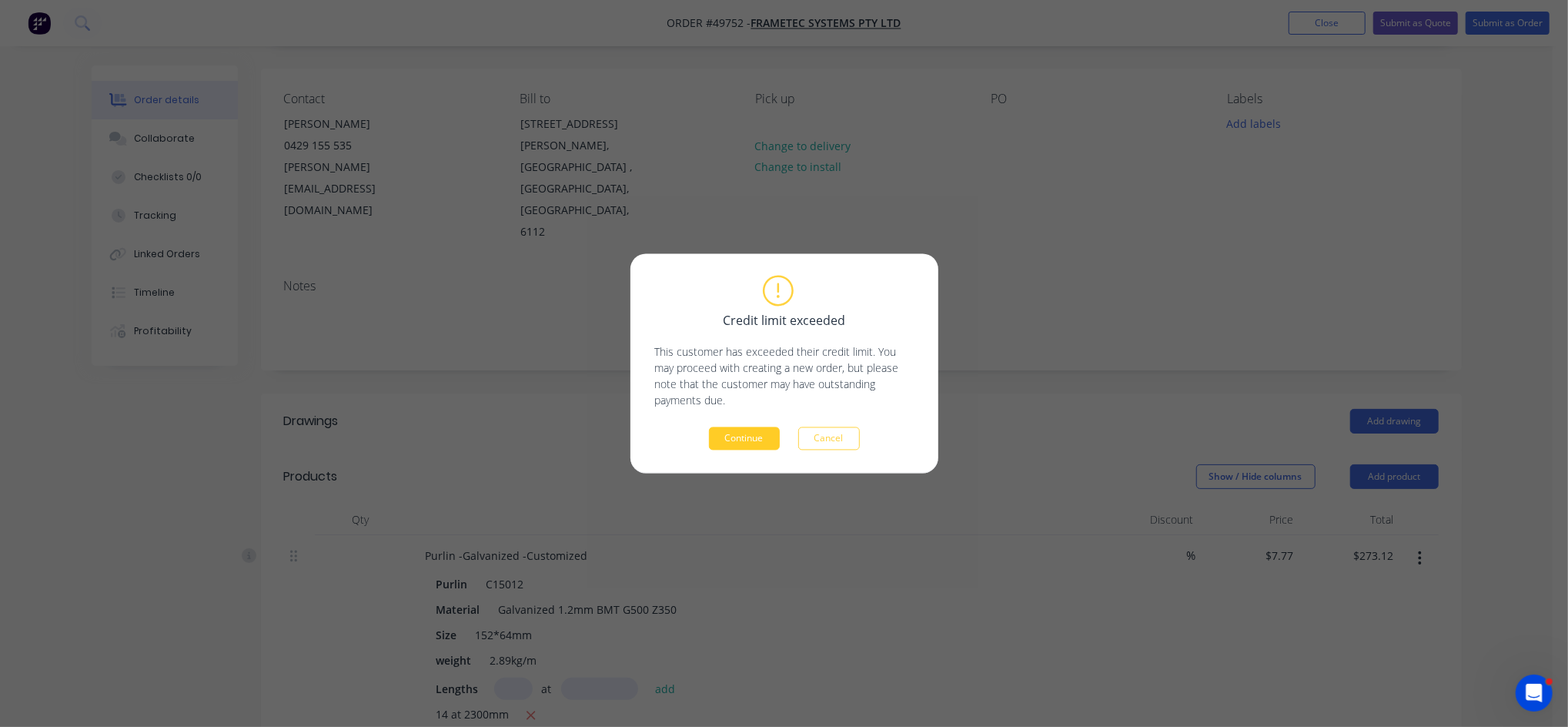
click at [725, 441] on button "Continue" at bounding box center [745, 439] width 71 height 23
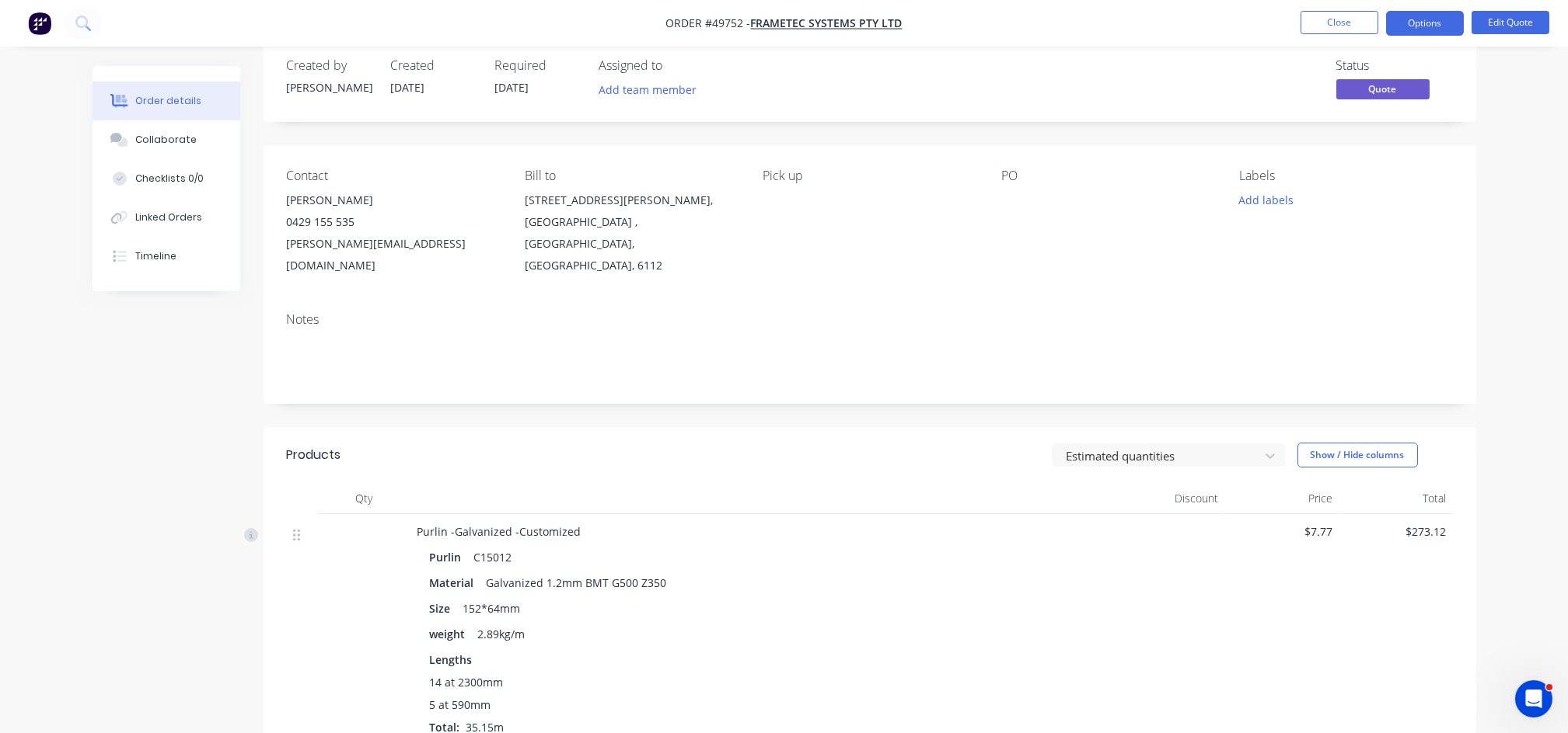
scroll to position [0, 0]
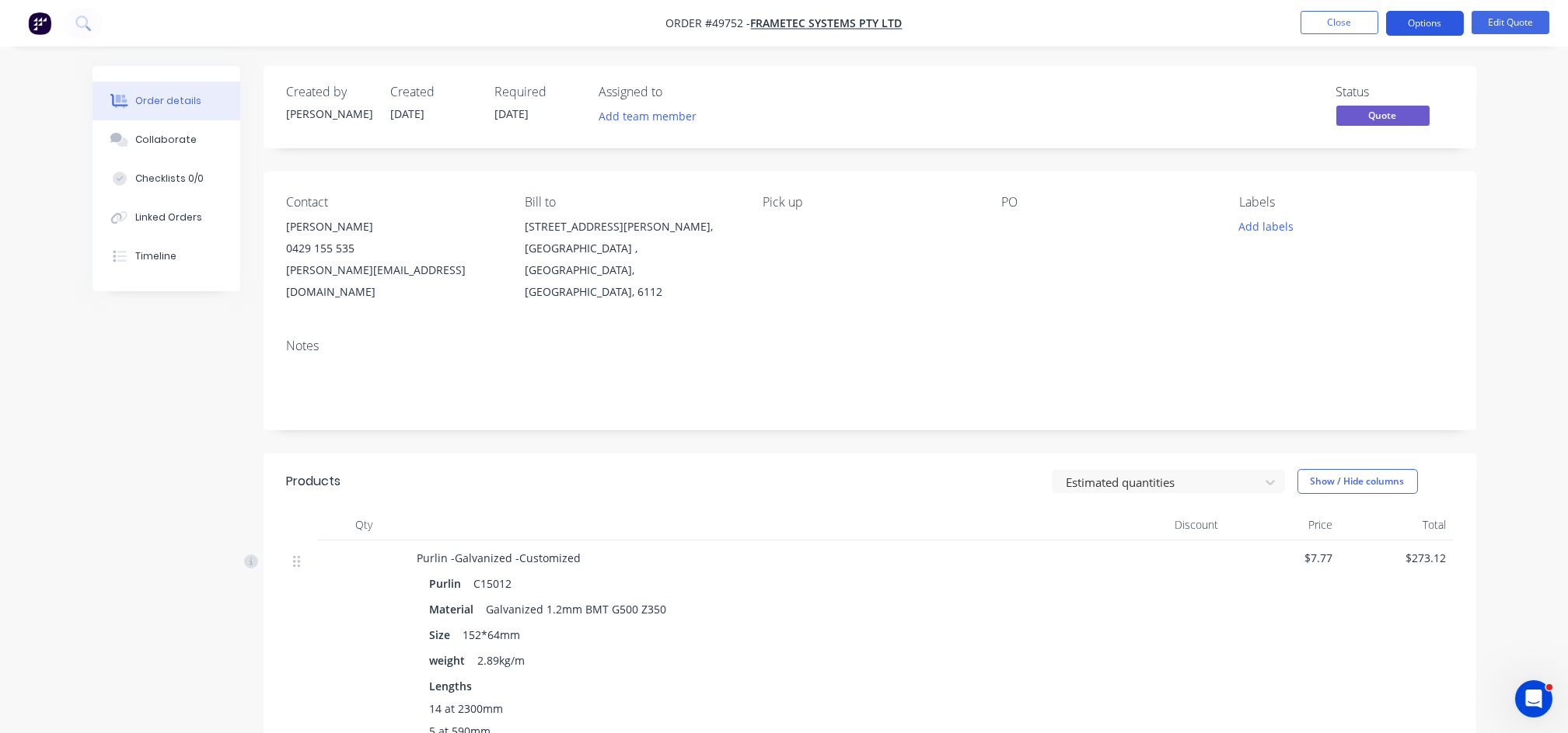
click at [1412, 24] on button "Options" at bounding box center [1424, 24] width 77 height 25
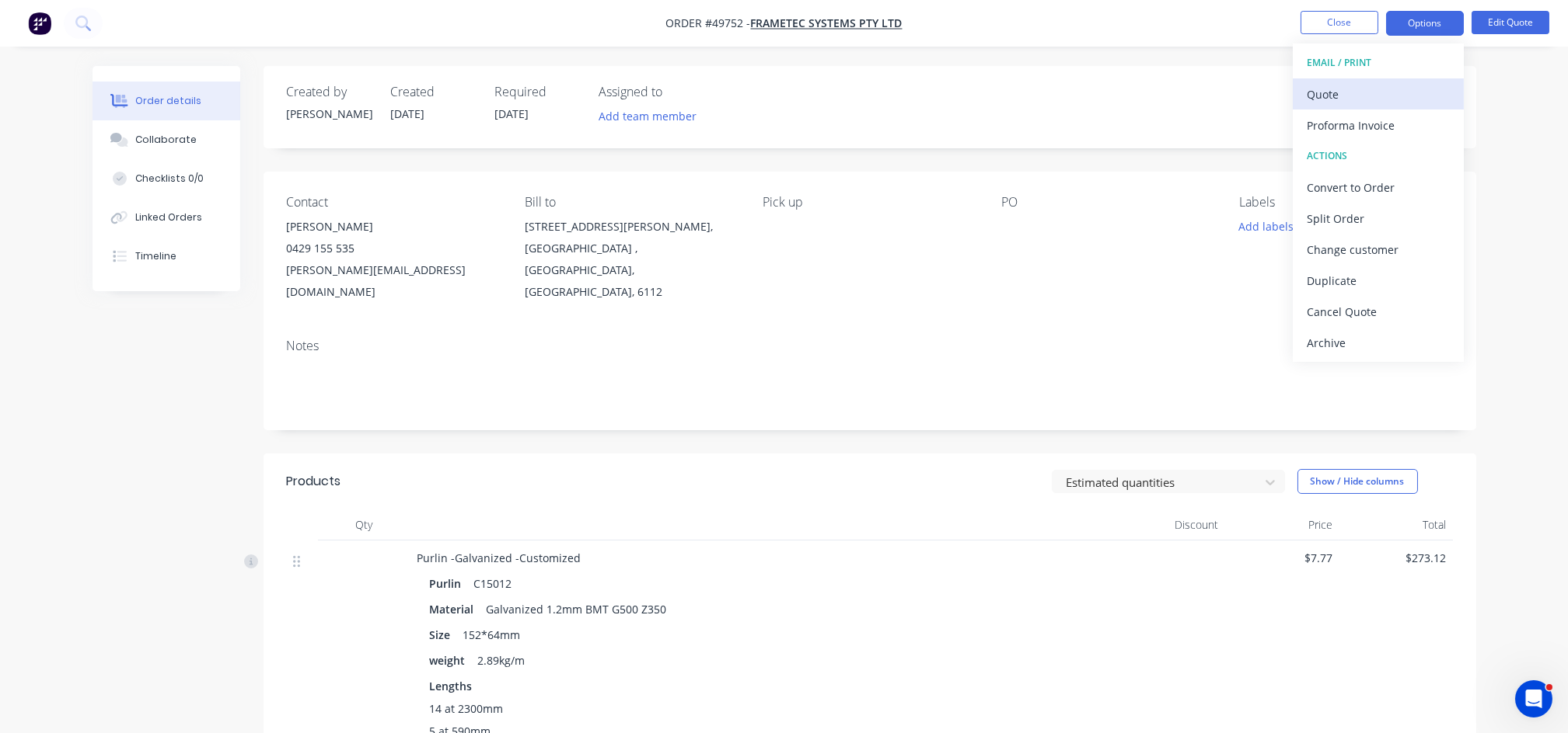
click at [1320, 88] on div "Quote" at bounding box center [1378, 94] width 143 height 23
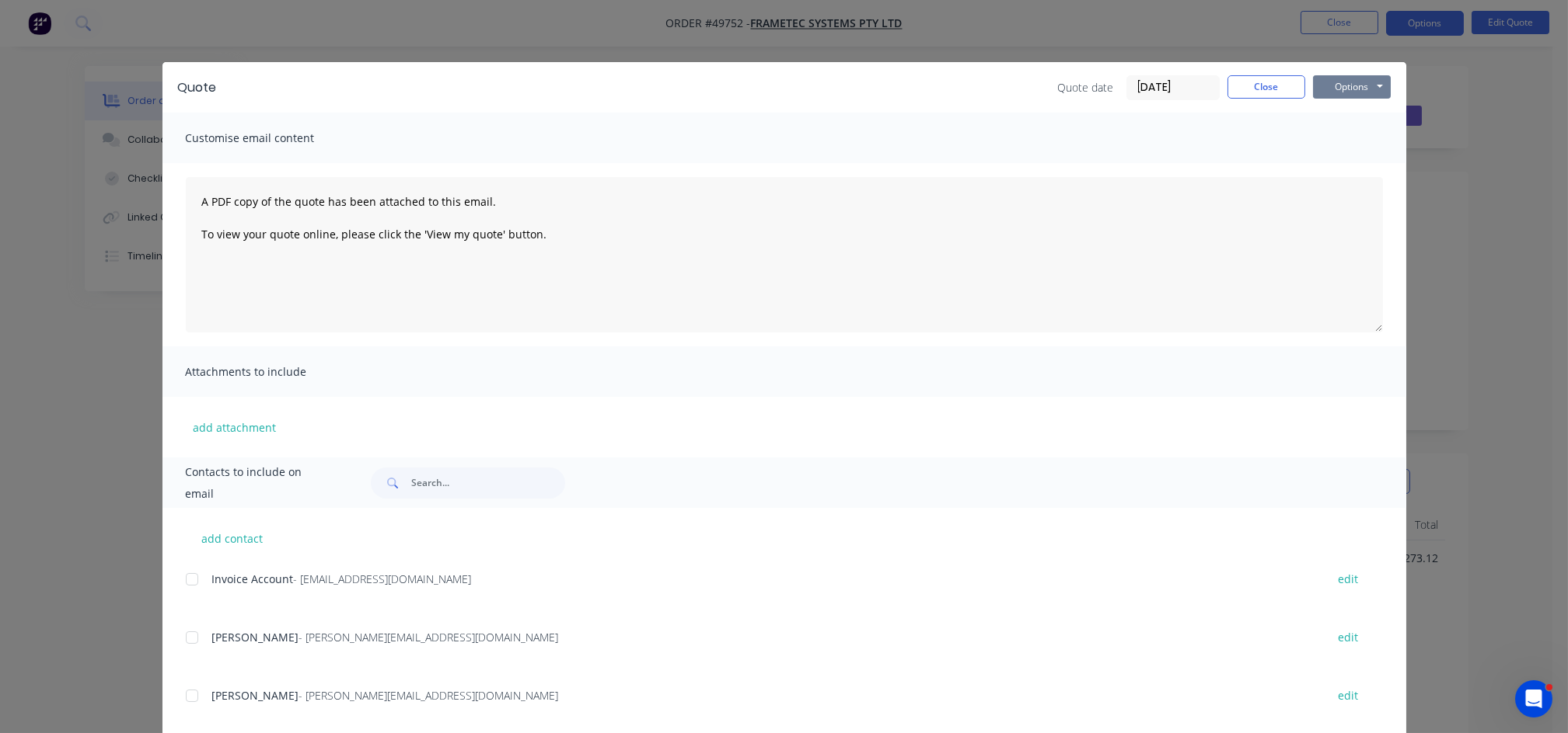
click at [1367, 91] on button "Options" at bounding box center [1352, 87] width 77 height 24
click at [1345, 138] on button "Print" at bounding box center [1363, 140] width 99 height 25
click at [1259, 84] on button "Close" at bounding box center [1266, 87] width 77 height 24
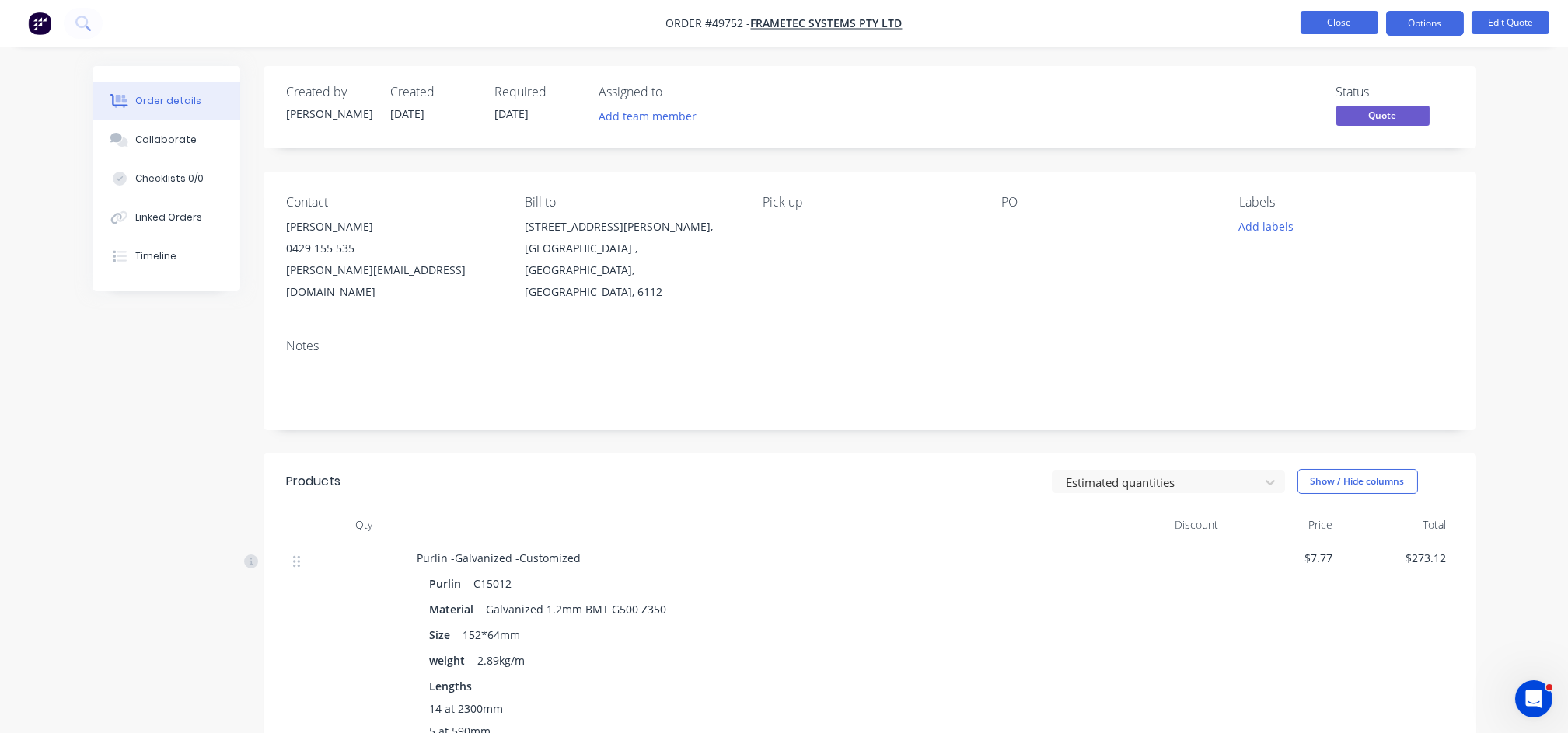
click at [1335, 24] on button "Close" at bounding box center [1339, 23] width 77 height 24
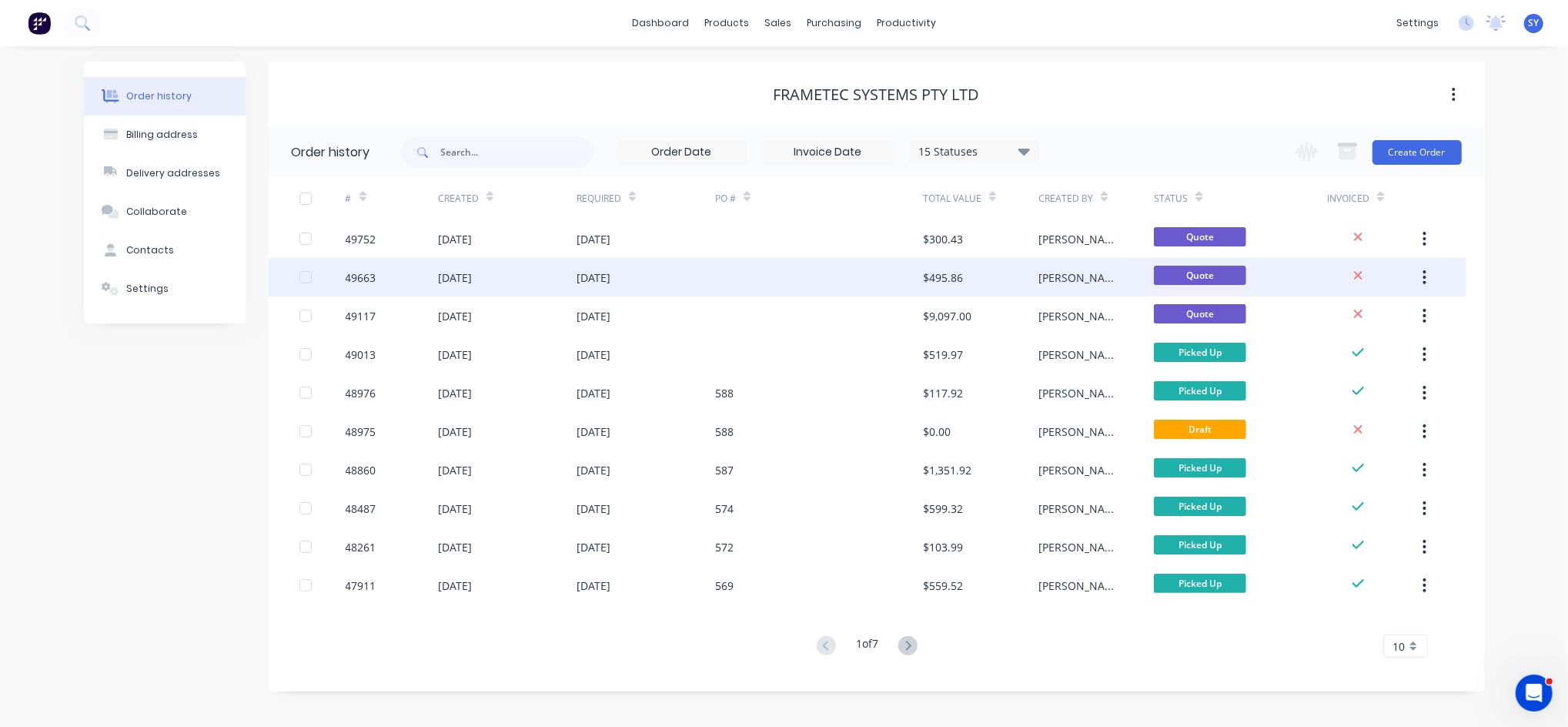
click at [740, 267] on div at bounding box center [820, 277] width 208 height 38
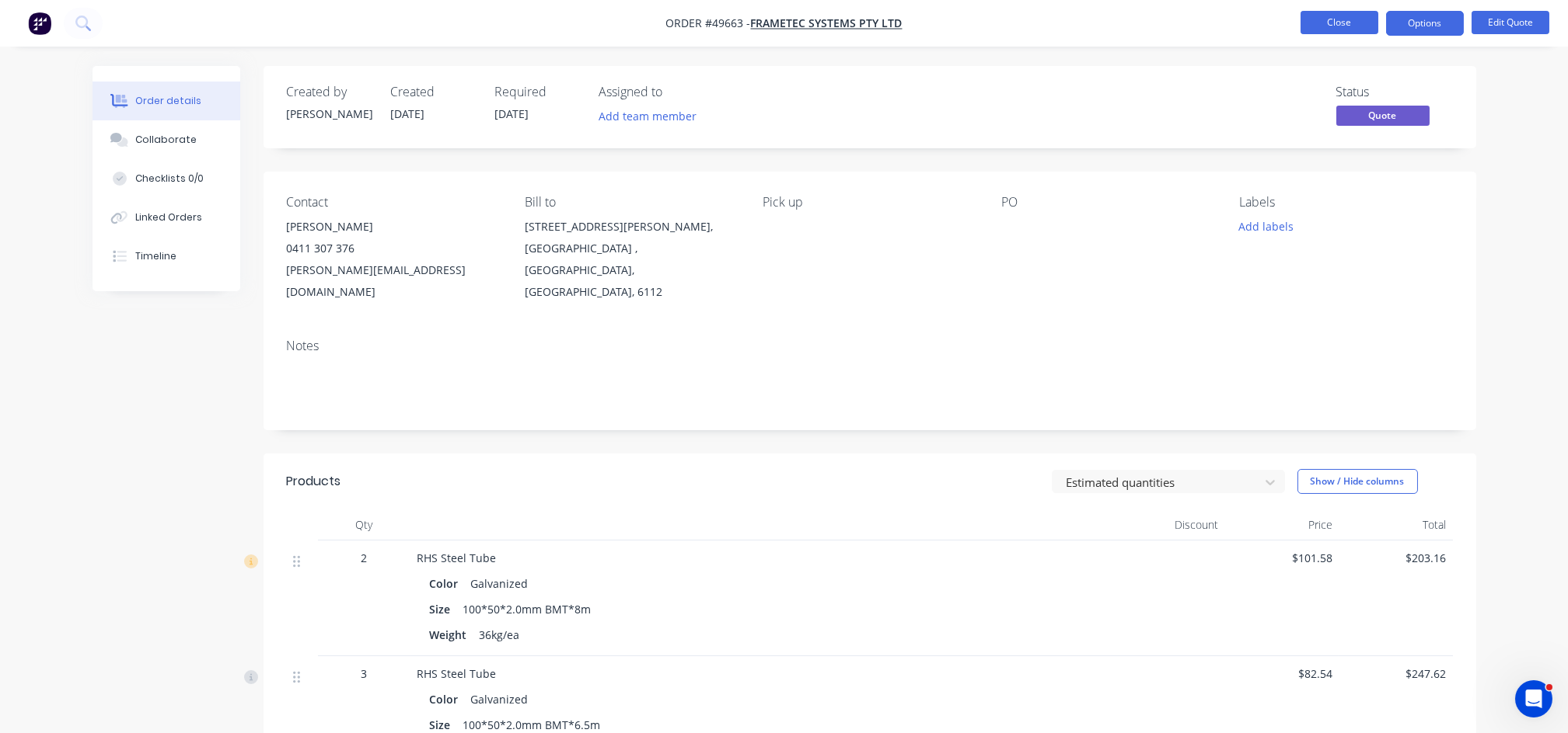
click at [1322, 25] on button "Close" at bounding box center [1339, 23] width 77 height 24
